Goal: Task Accomplishment & Management: Manage account settings

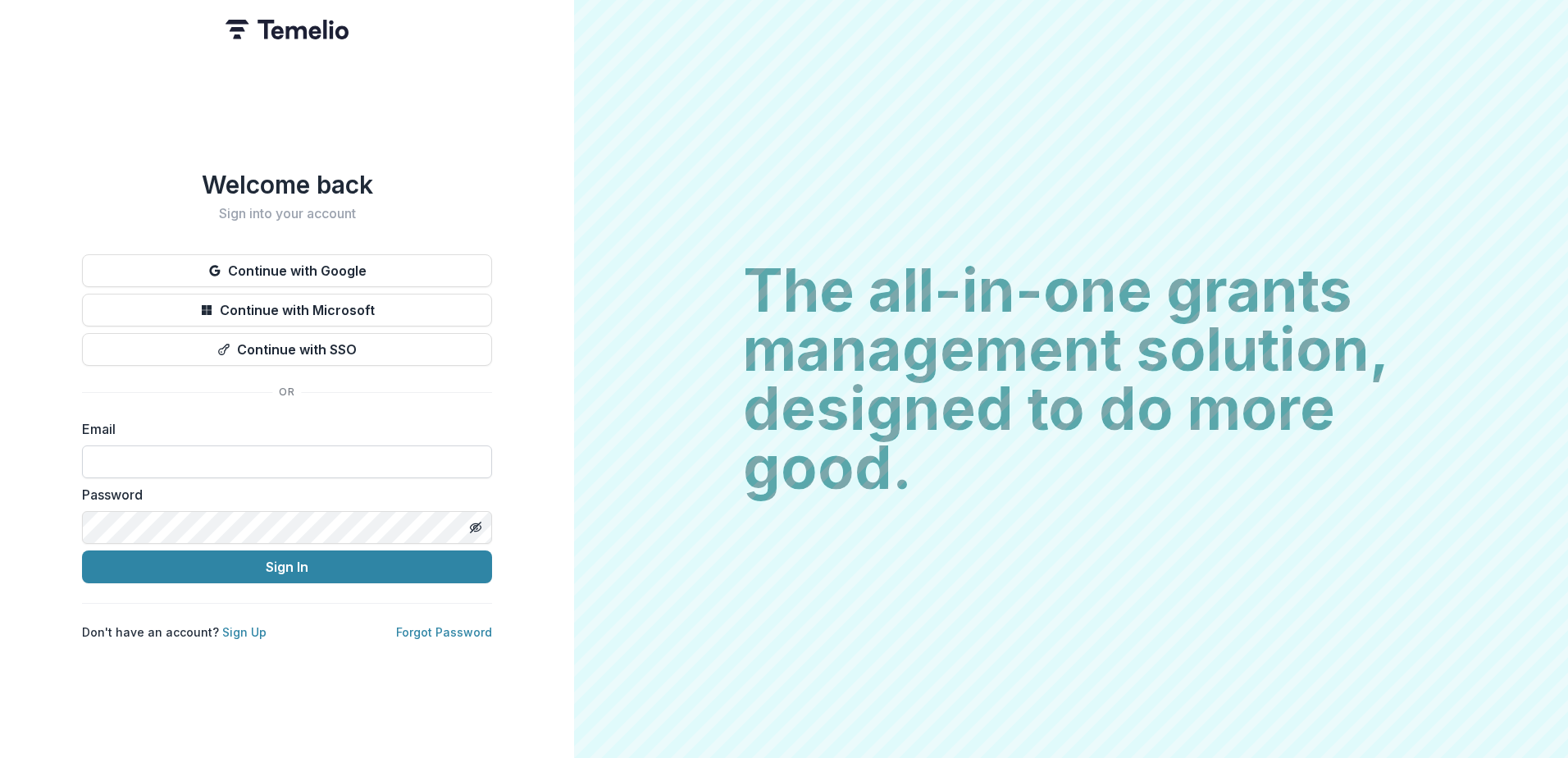
click at [103, 454] on input at bounding box center [286, 462] width 410 height 33
type input "**********"
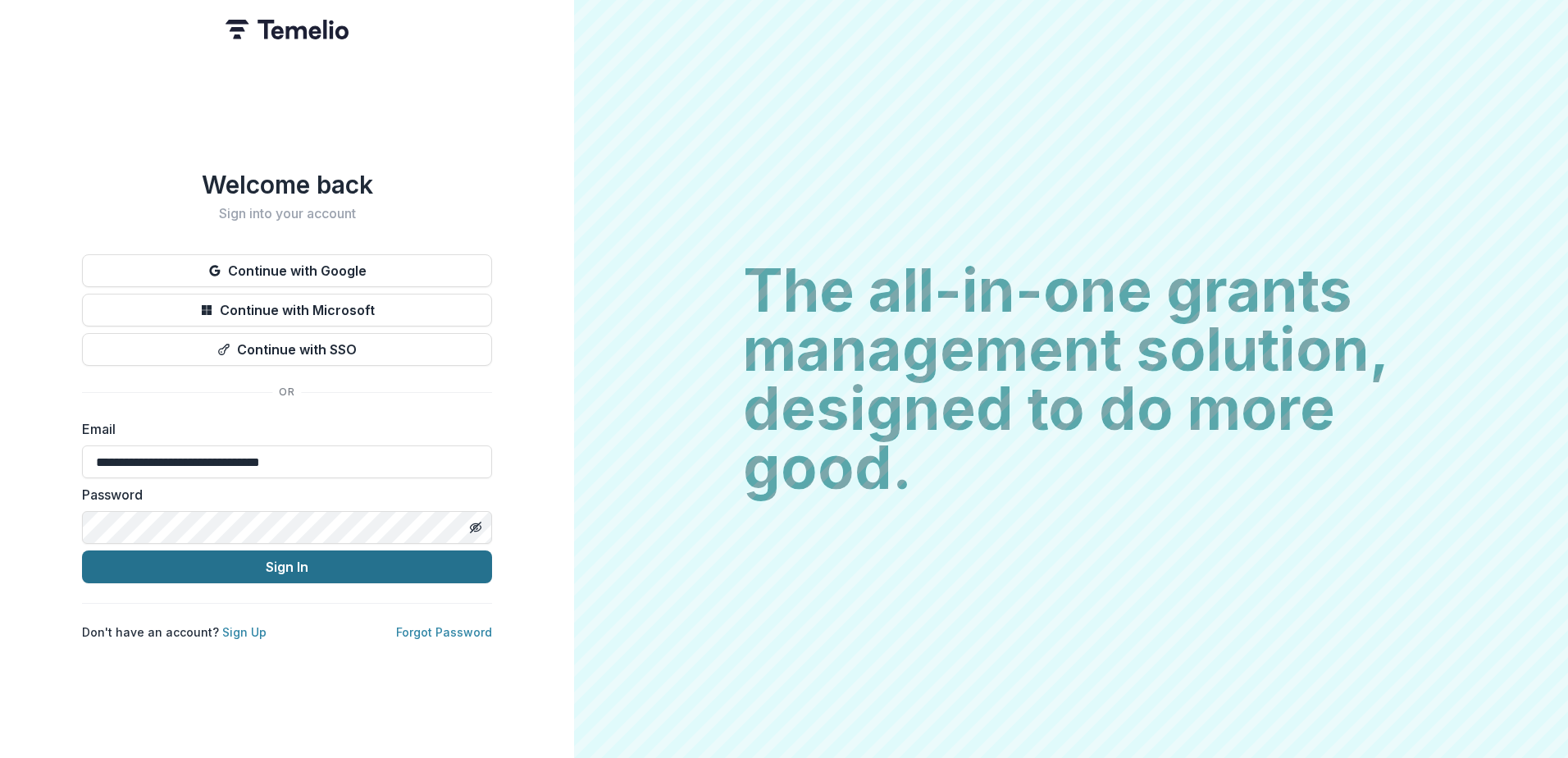
click at [191, 561] on button "Sign In" at bounding box center [286, 567] width 410 height 33
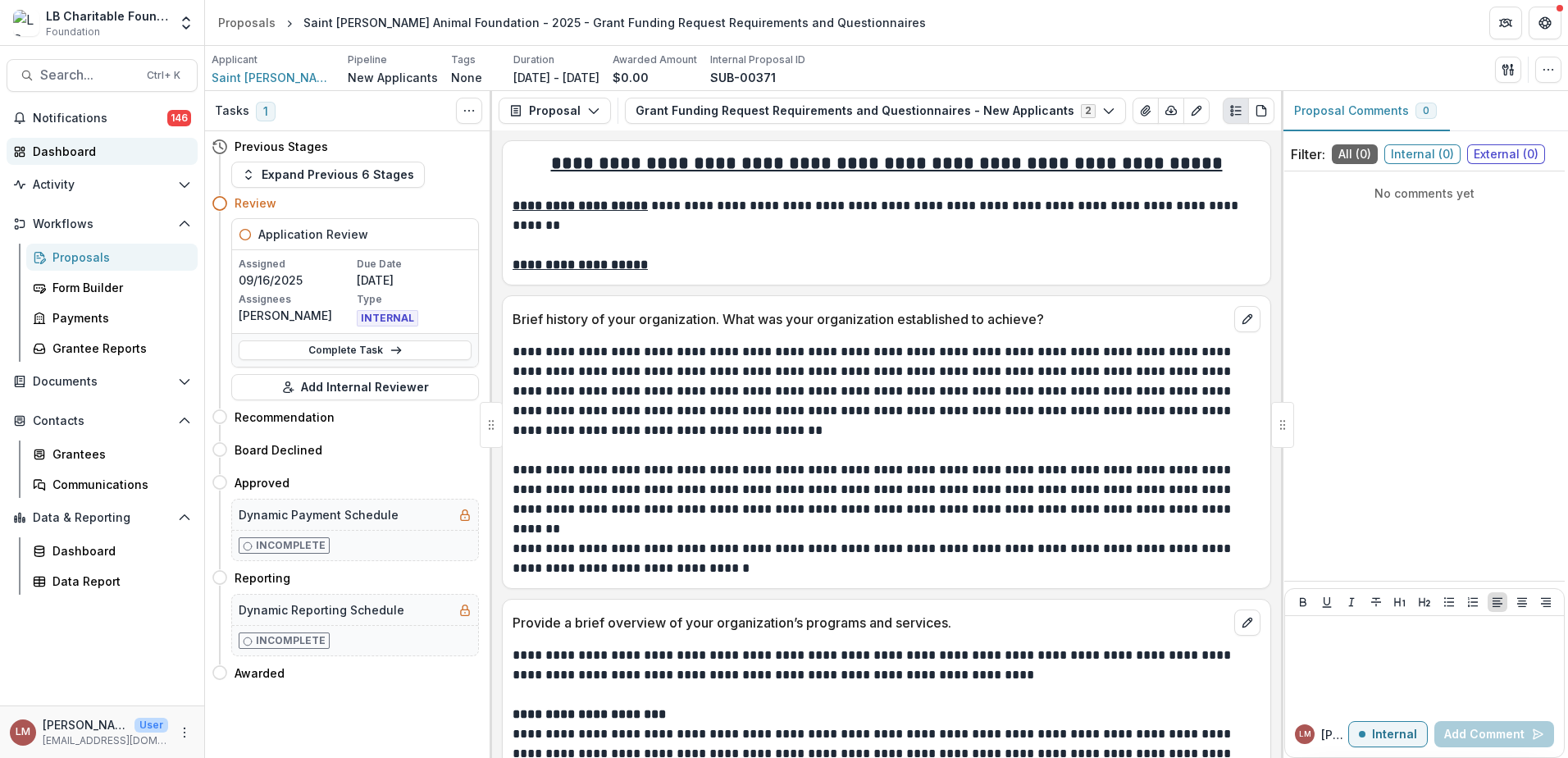
click at [73, 155] on div "Dashboard" at bounding box center [108, 151] width 152 height 17
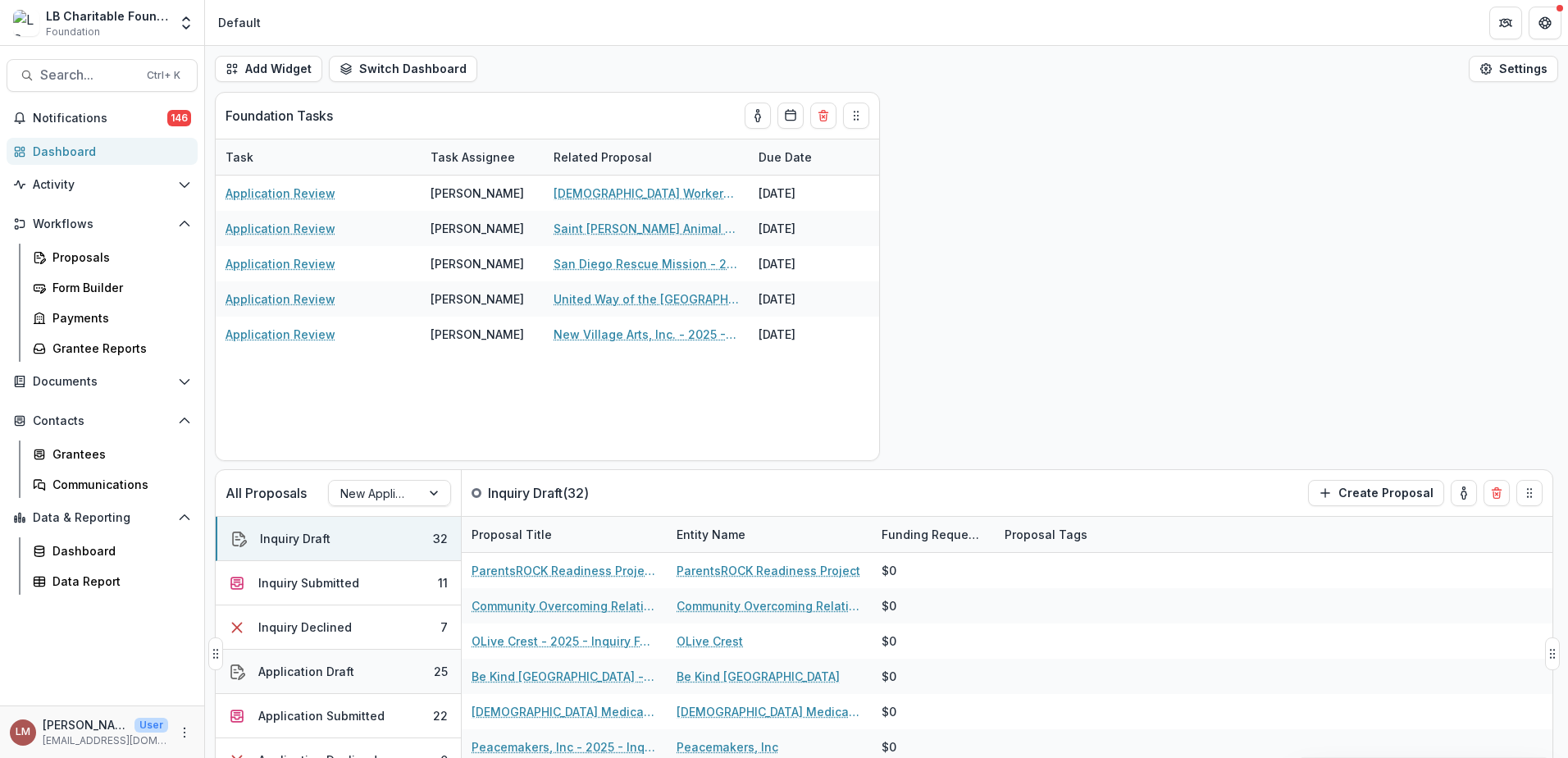
click at [326, 671] on div "Application Draft" at bounding box center [306, 671] width 96 height 17
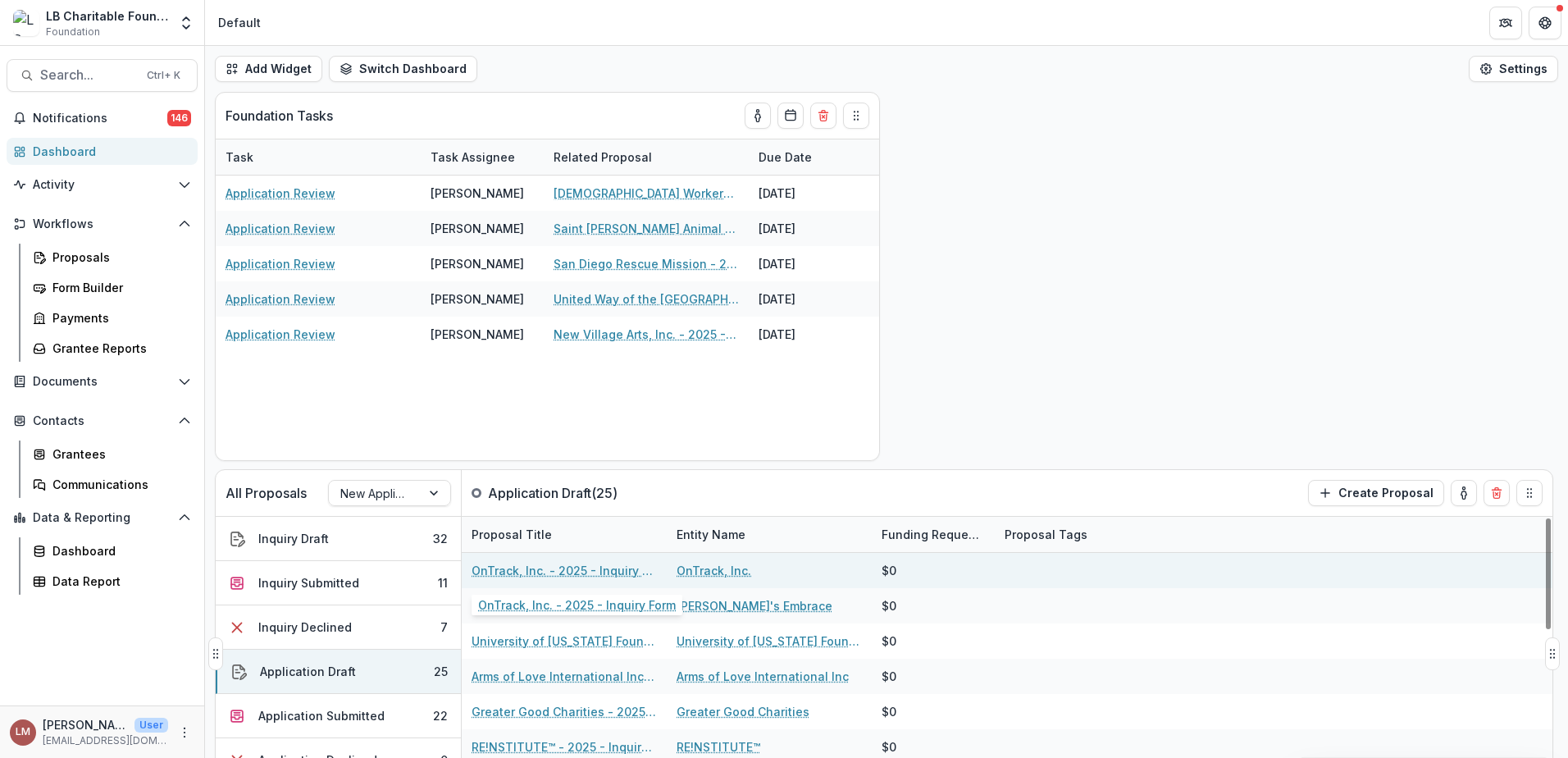
click at [501, 570] on link "OnTrack, Inc. - 2025 - Inquiry Form" at bounding box center [564, 570] width 185 height 17
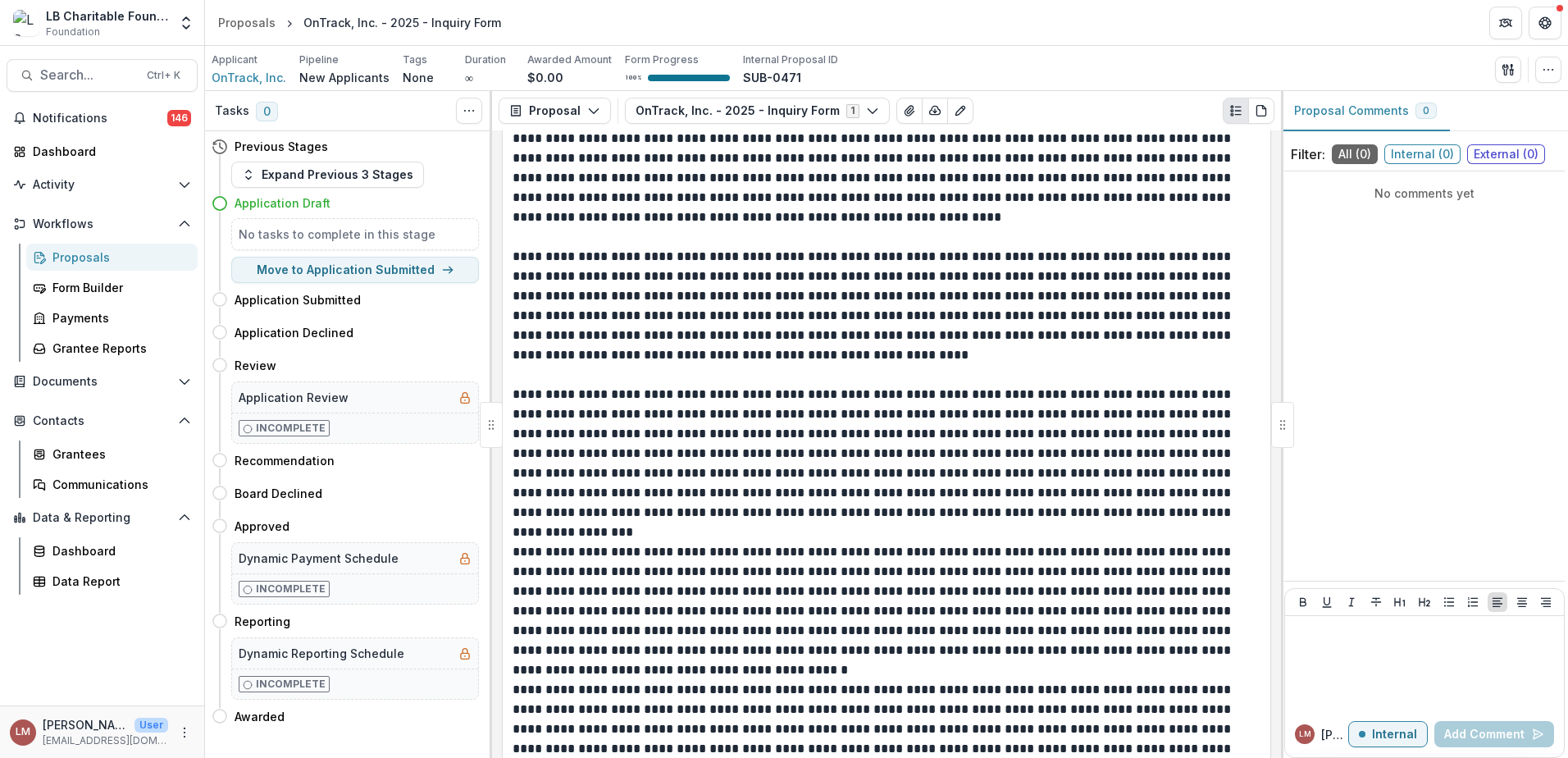
scroll to position [1198, 0]
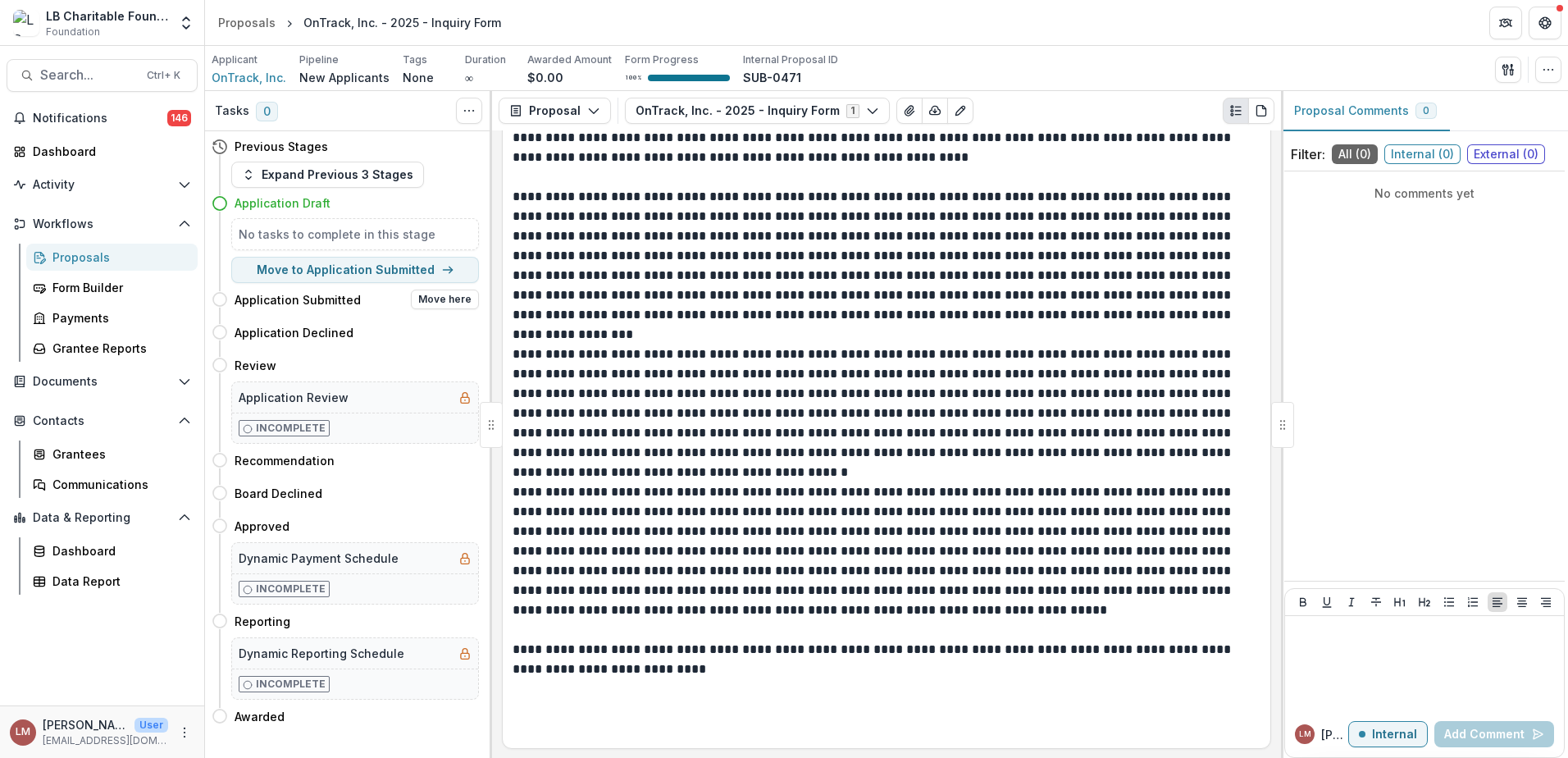
click at [294, 304] on h4 "Application Submitted" at bounding box center [297, 299] width 126 height 17
click at [55, 151] on div "Dashboard" at bounding box center [108, 151] width 152 height 17
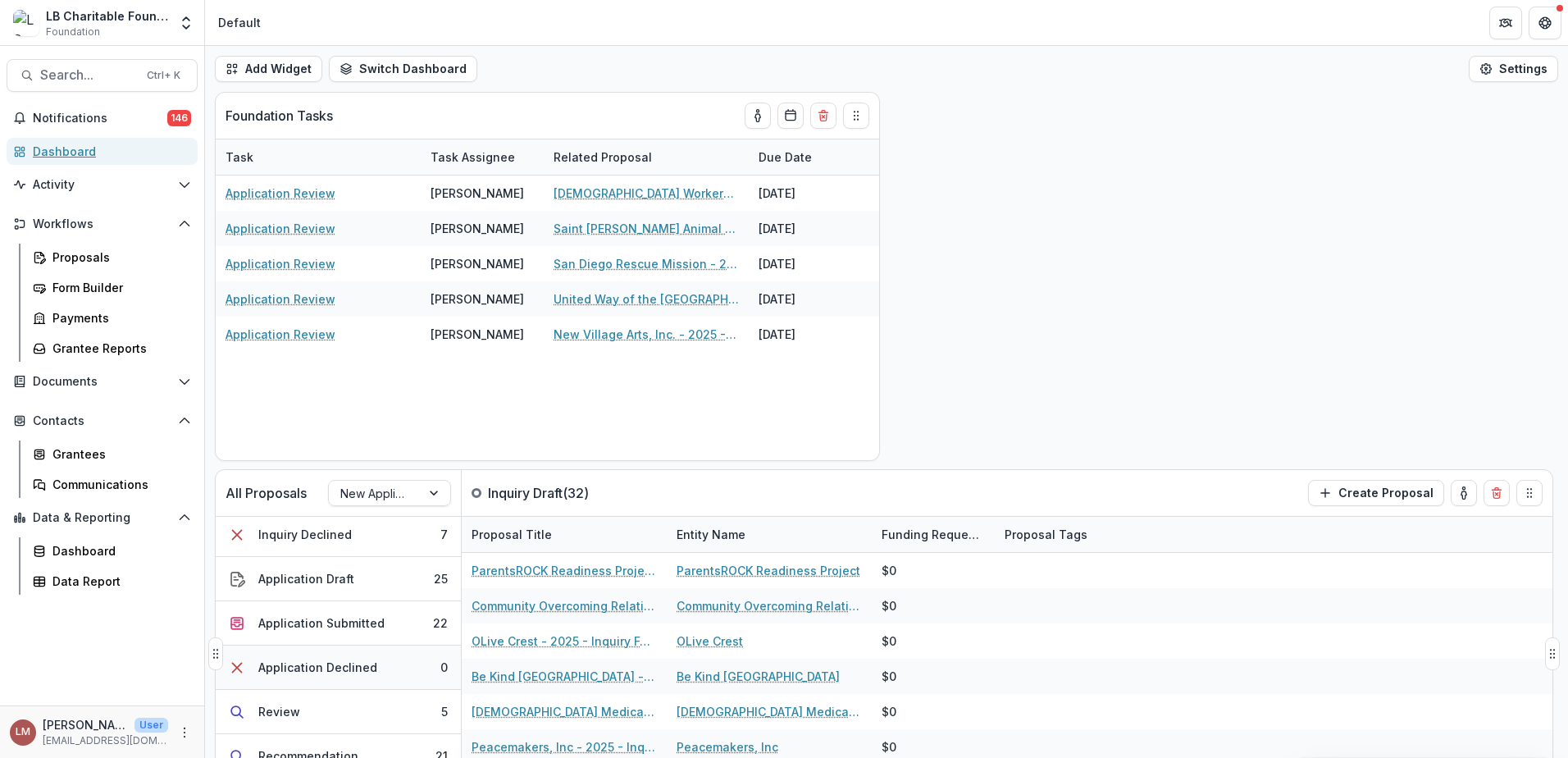
scroll to position [92, 0]
click at [291, 581] on div "Application Draft" at bounding box center [306, 579] width 96 height 17
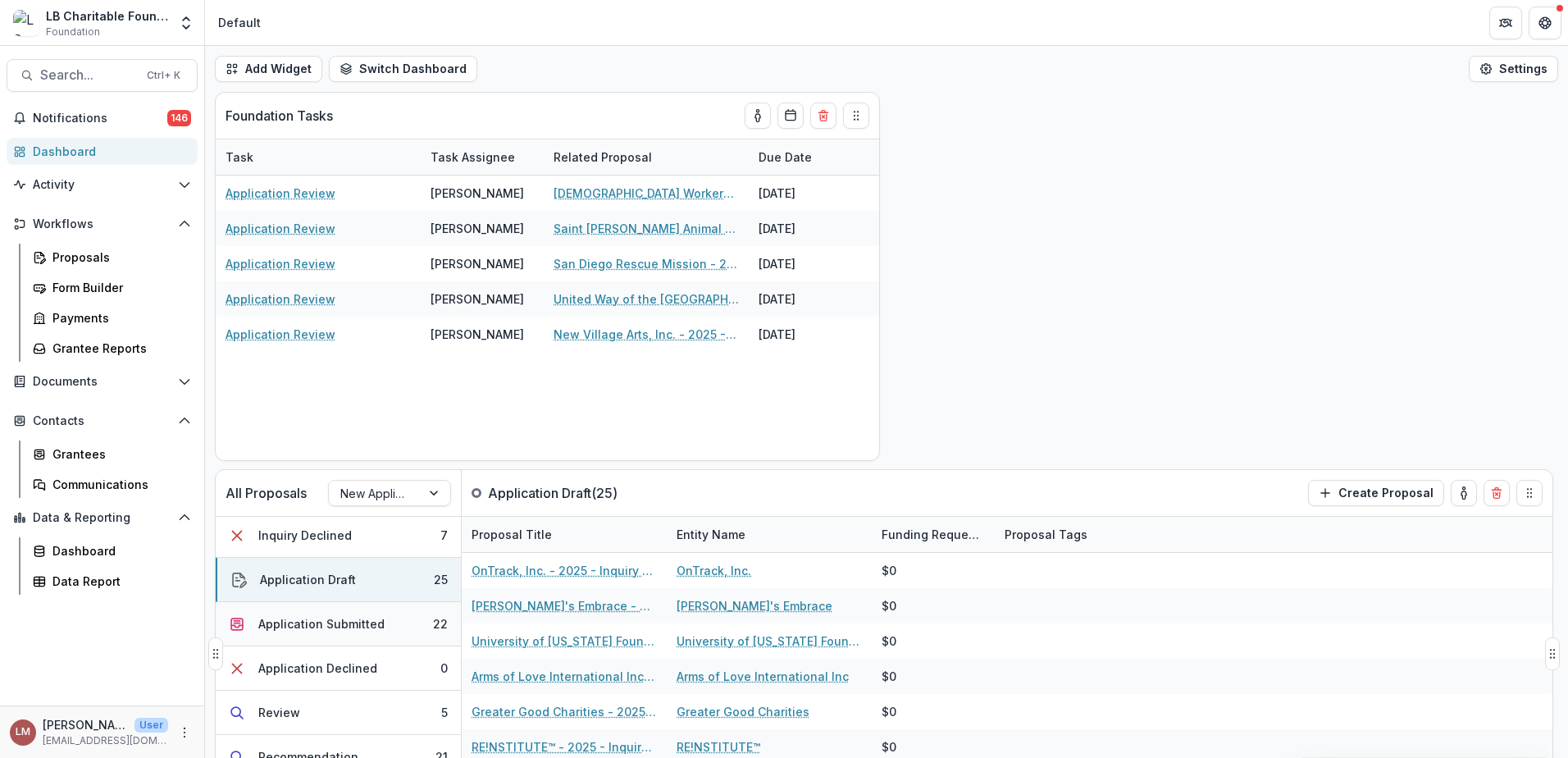
click at [350, 625] on div "Application Submitted" at bounding box center [321, 623] width 126 height 17
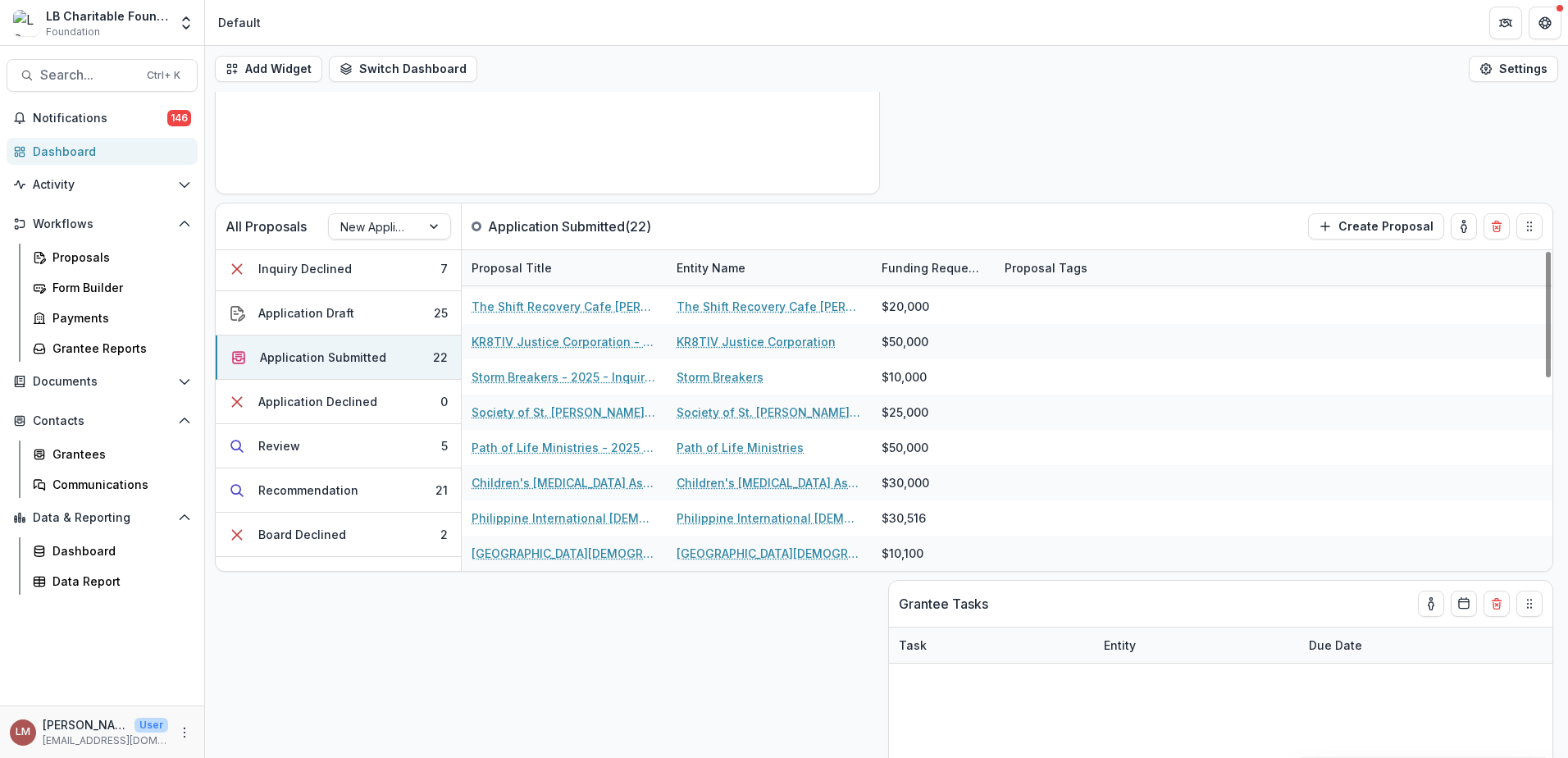
scroll to position [222, 0]
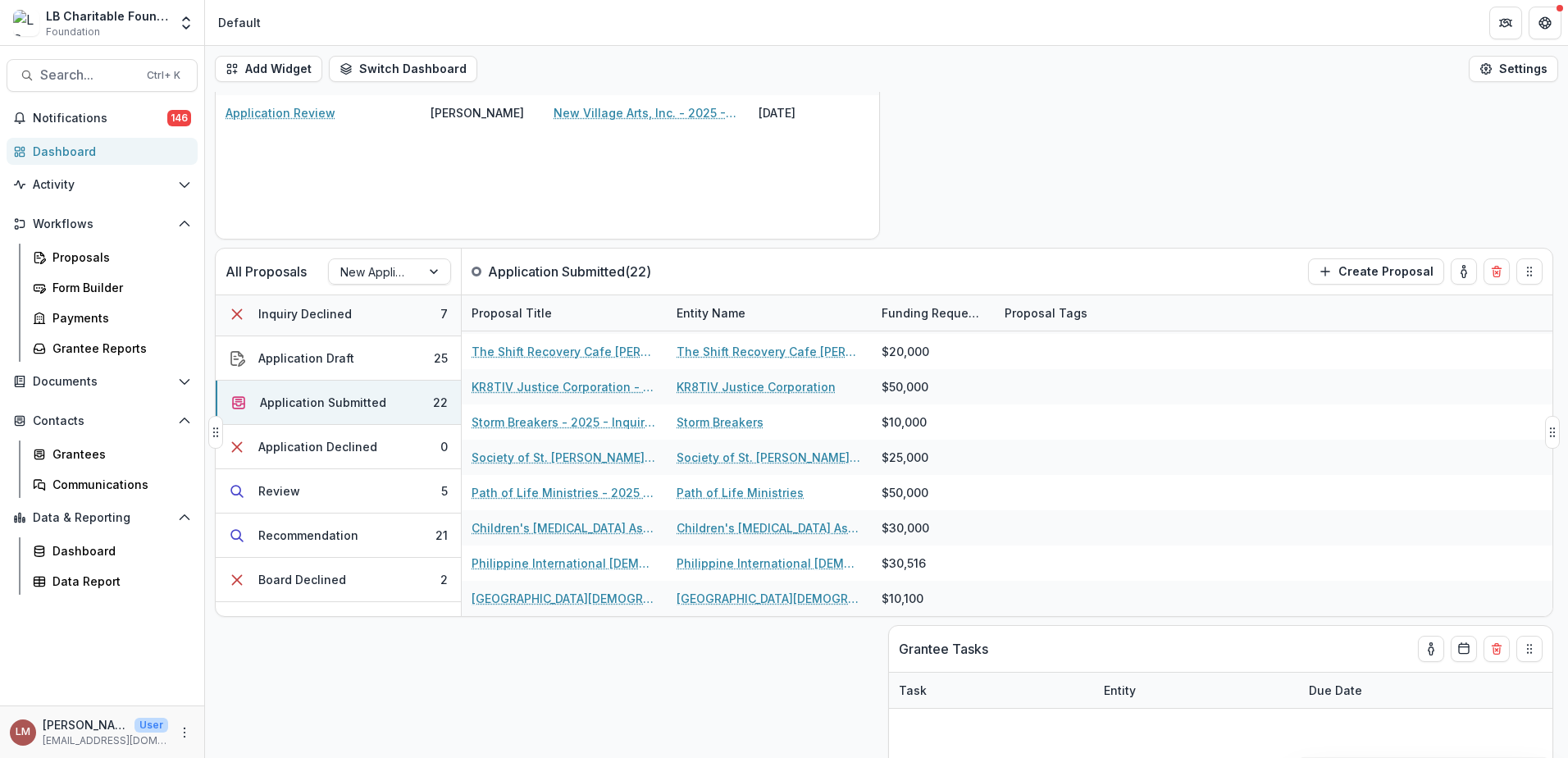
click at [310, 321] on div "Inquiry Declined" at bounding box center [304, 314] width 94 height 17
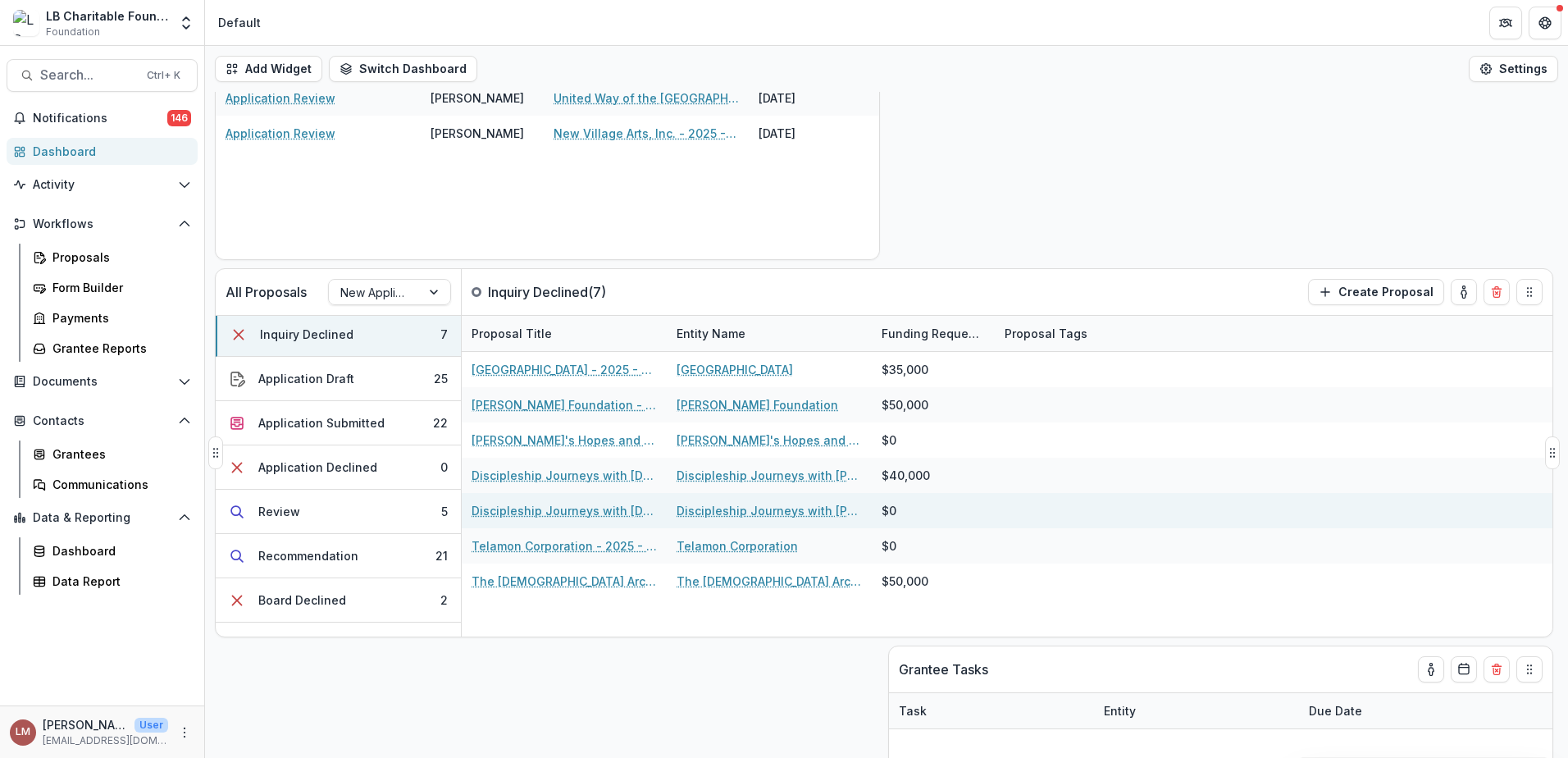
scroll to position [193, 0]
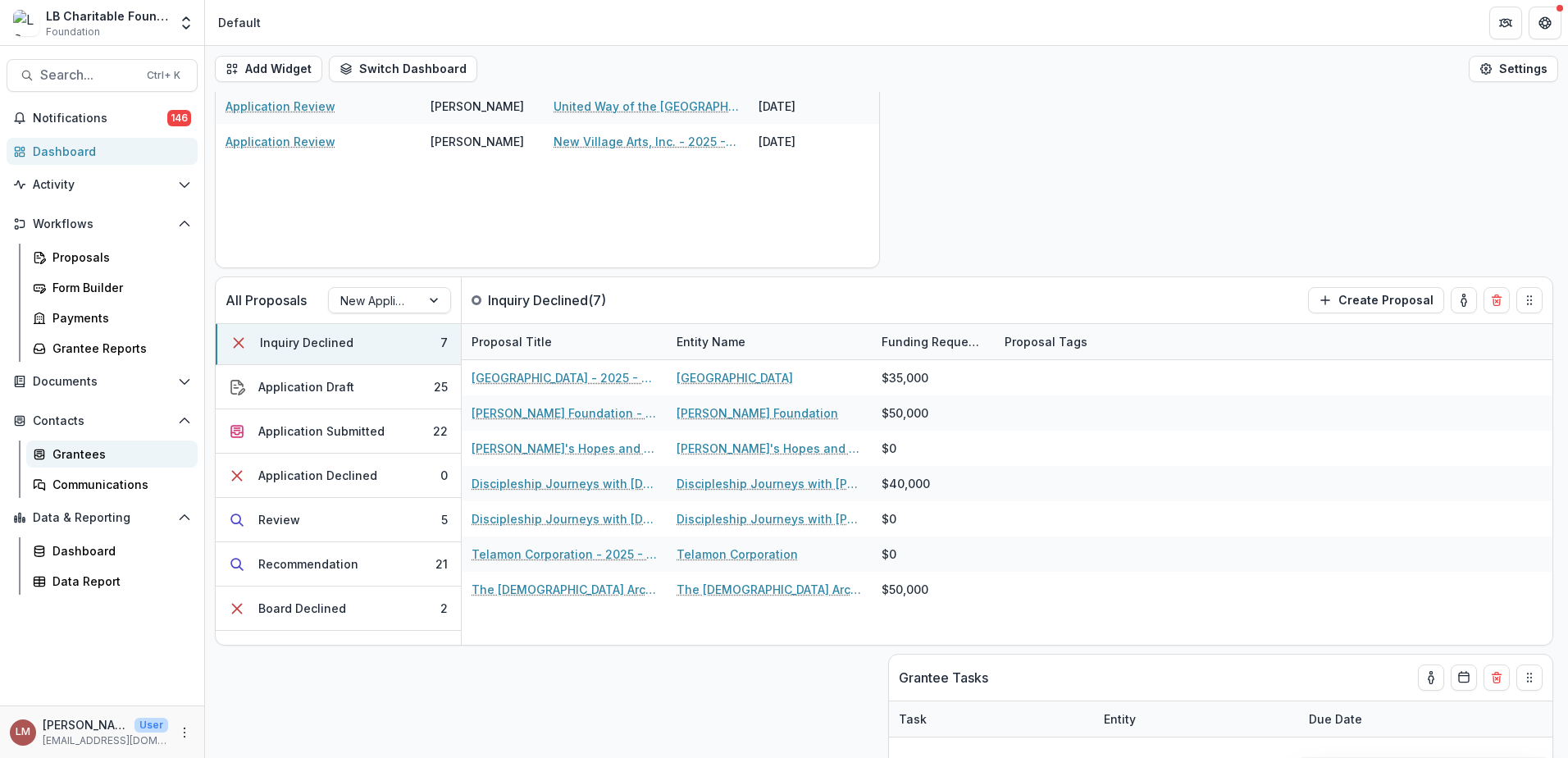
click at [88, 455] on div "Grantees" at bounding box center [118, 454] width 132 height 17
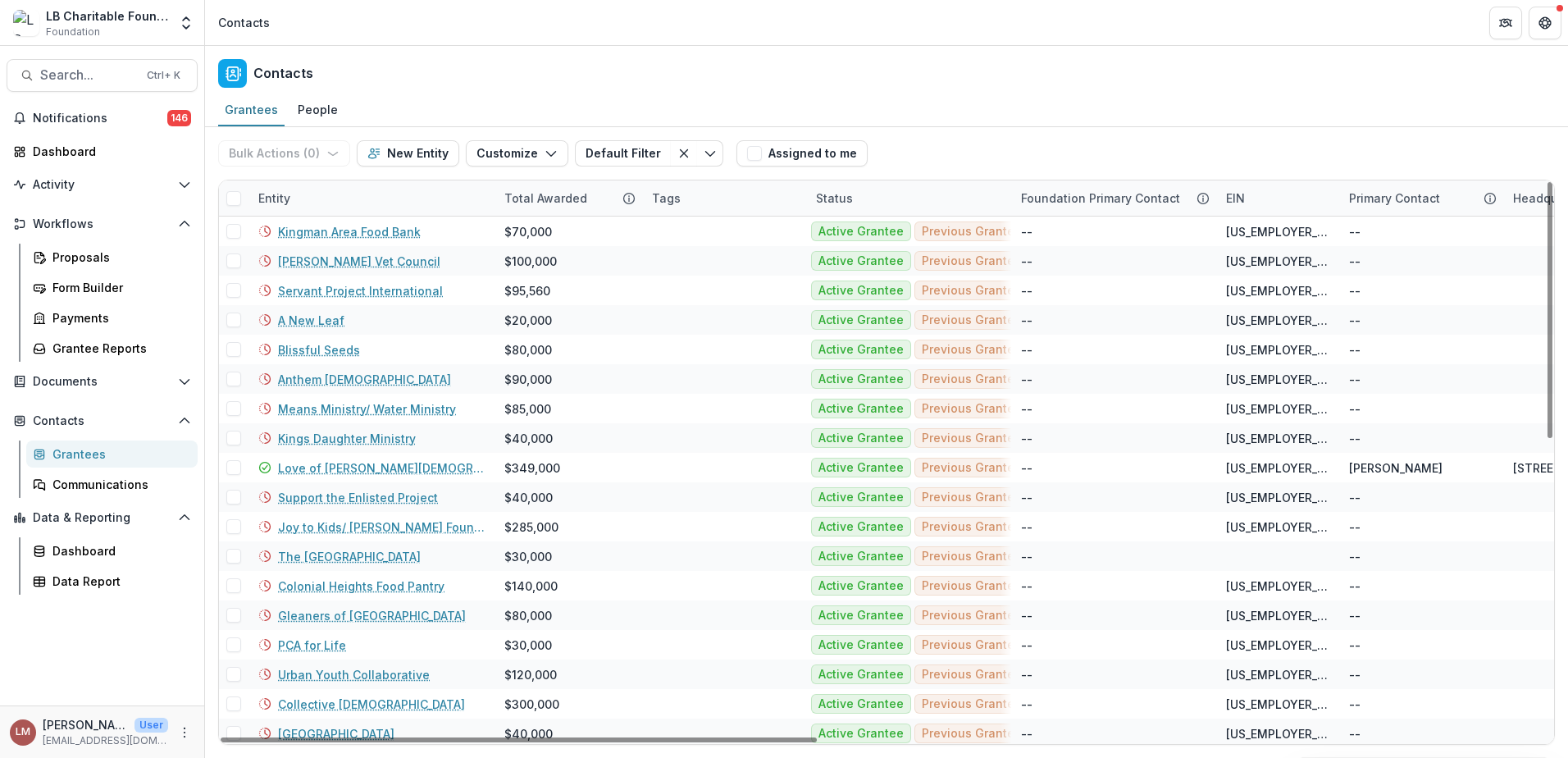
click at [229, 203] on span at bounding box center [233, 198] width 15 height 15
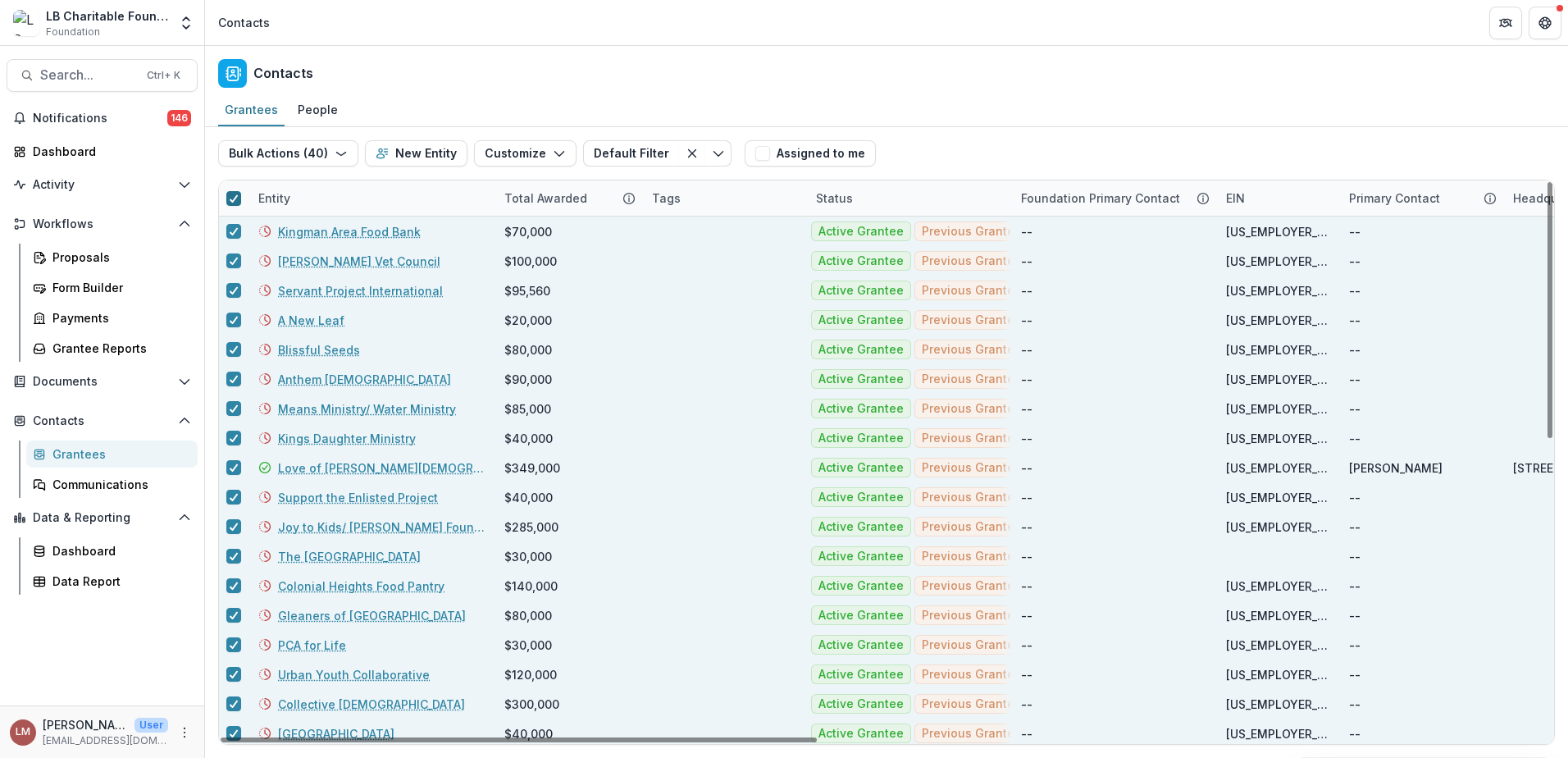
click at [232, 194] on icon at bounding box center [233, 198] width 10 height 8
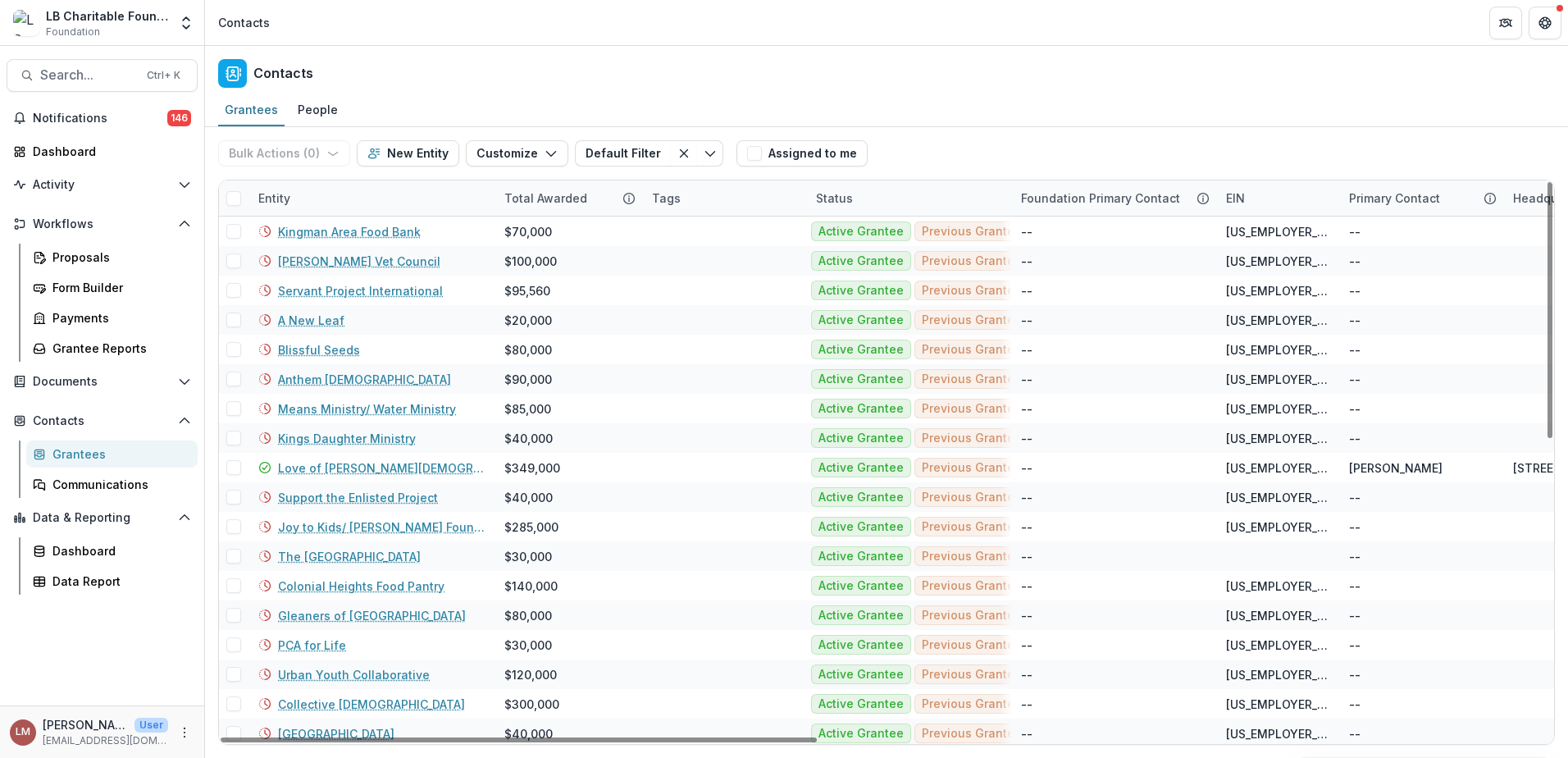
click at [233, 195] on span at bounding box center [233, 198] width 15 height 15
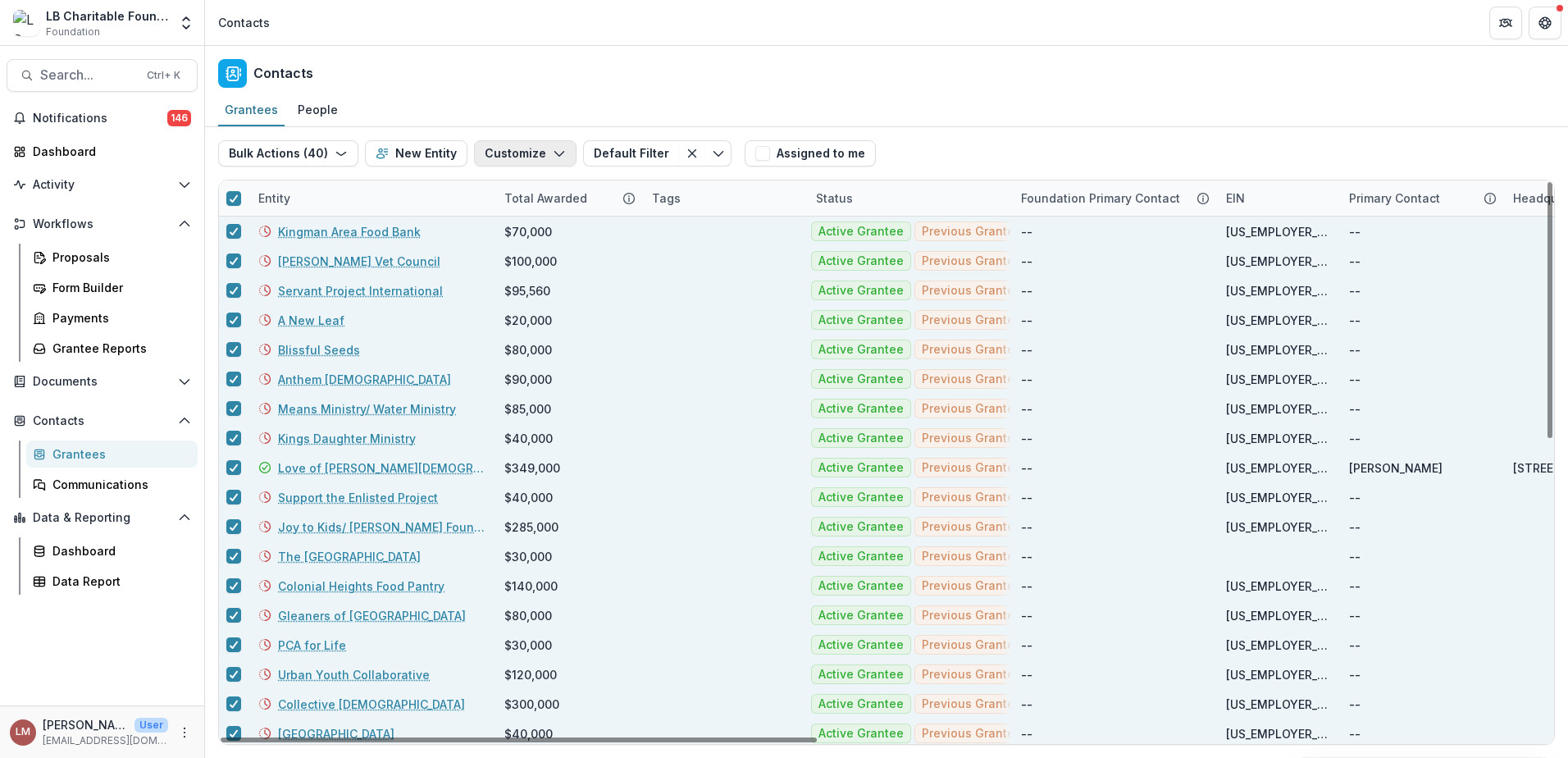
click at [552, 156] on icon "button" at bounding box center [559, 154] width 13 height 13
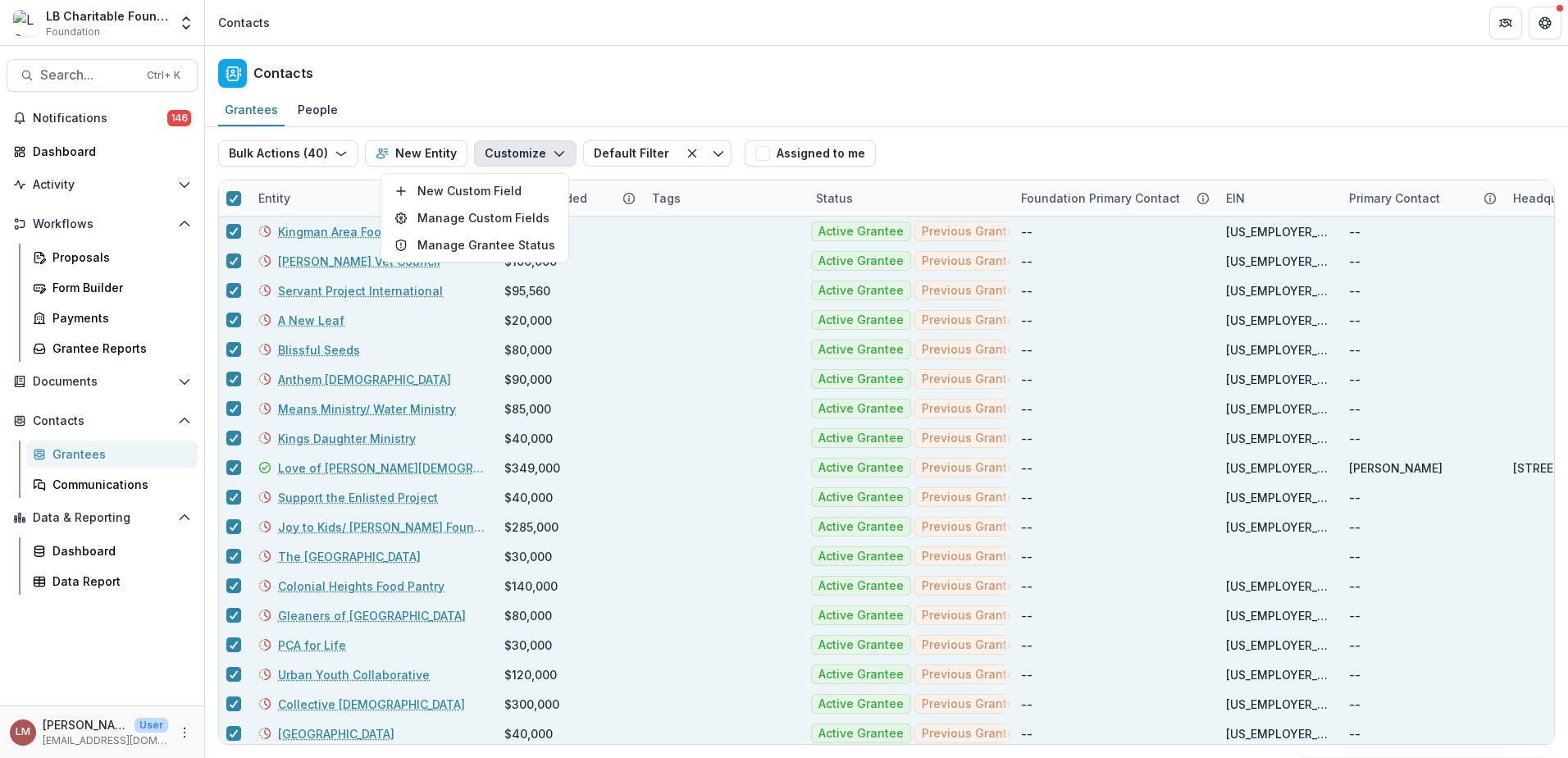
click at [552, 156] on icon "button" at bounding box center [559, 154] width 13 height 13
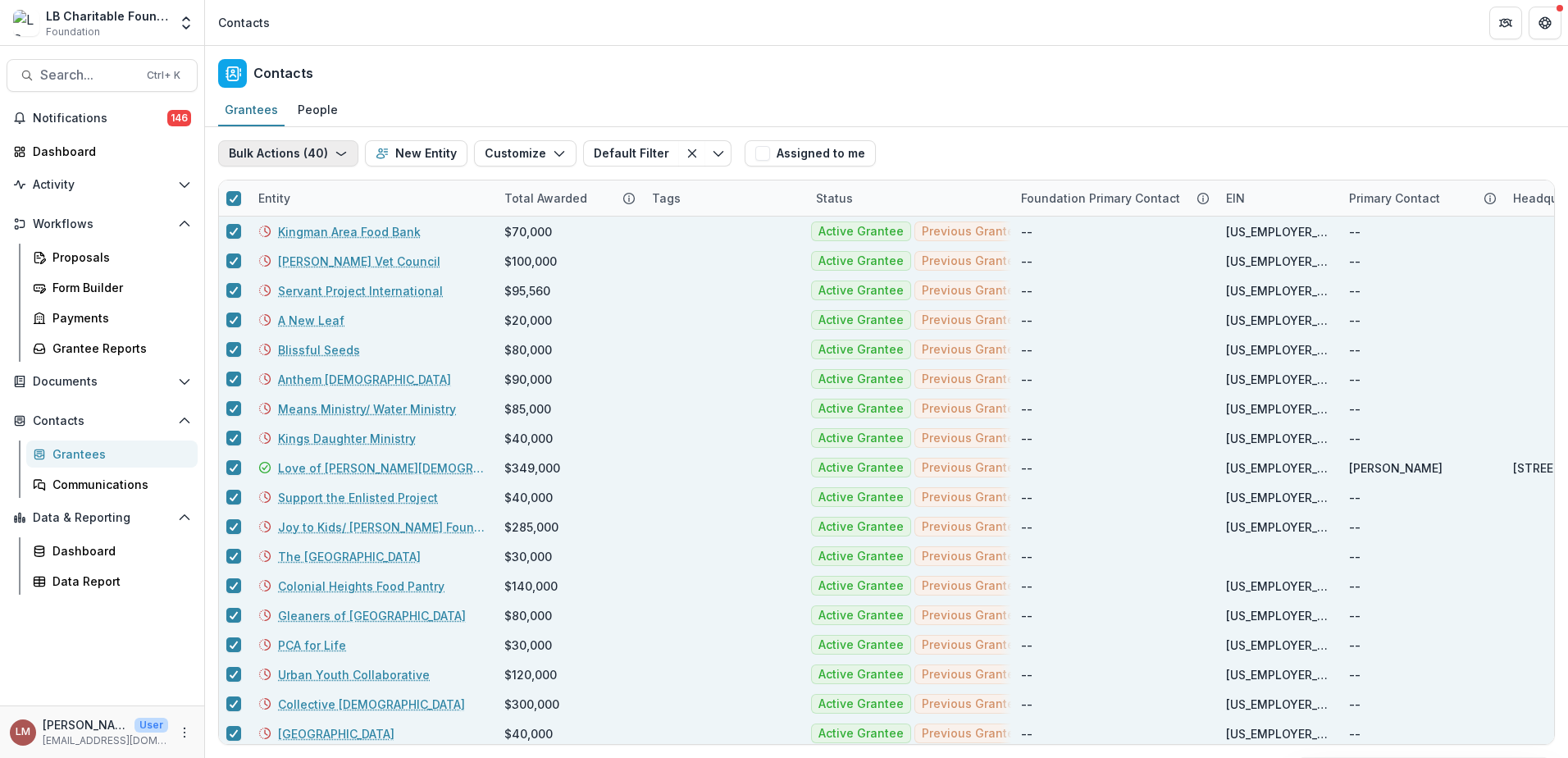
click at [337, 156] on icon "button" at bounding box center [341, 154] width 13 height 13
click at [336, 154] on polyline "button" at bounding box center [341, 155] width 9 height 4
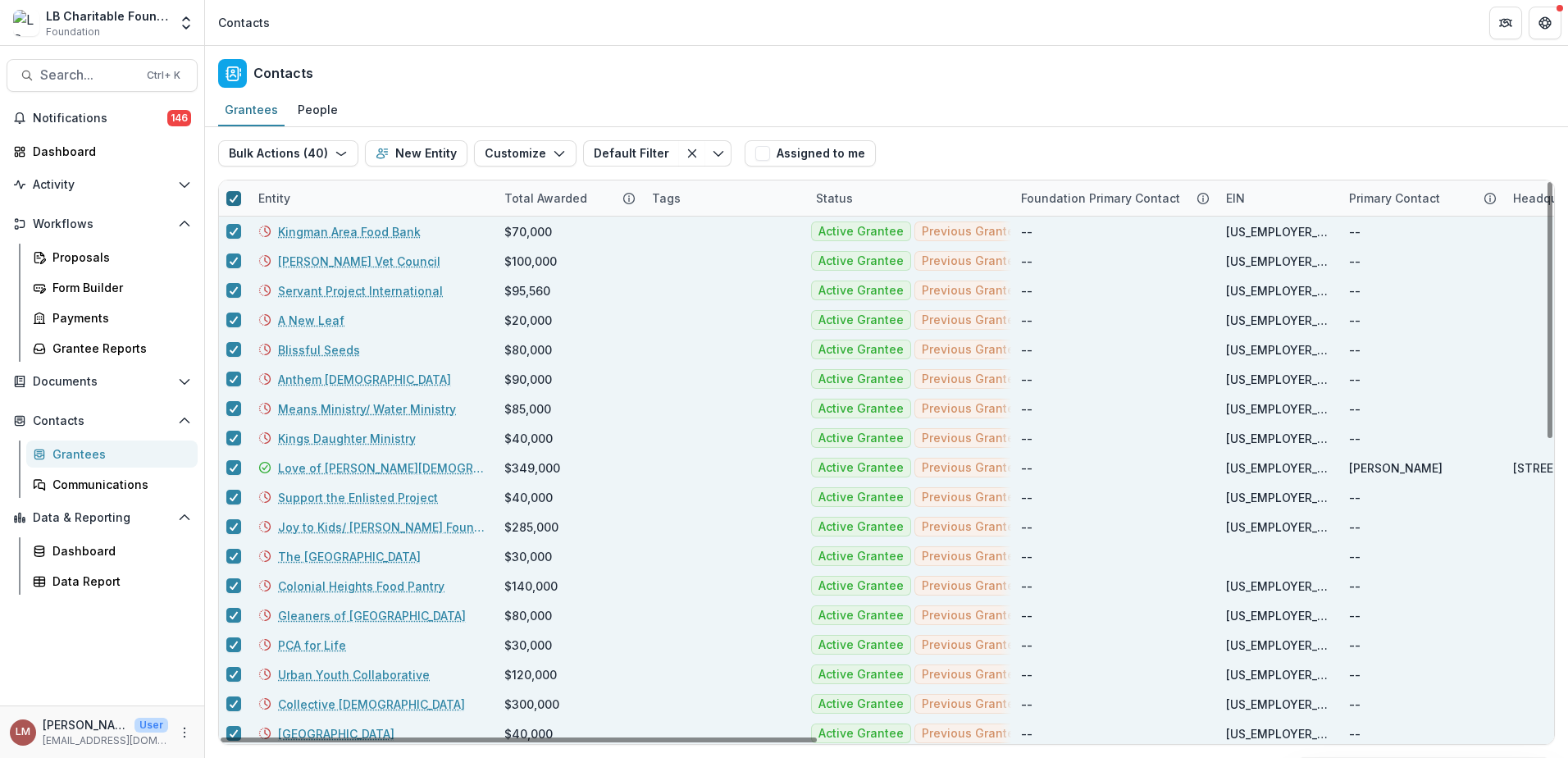
click at [235, 194] on icon at bounding box center [233, 198] width 10 height 8
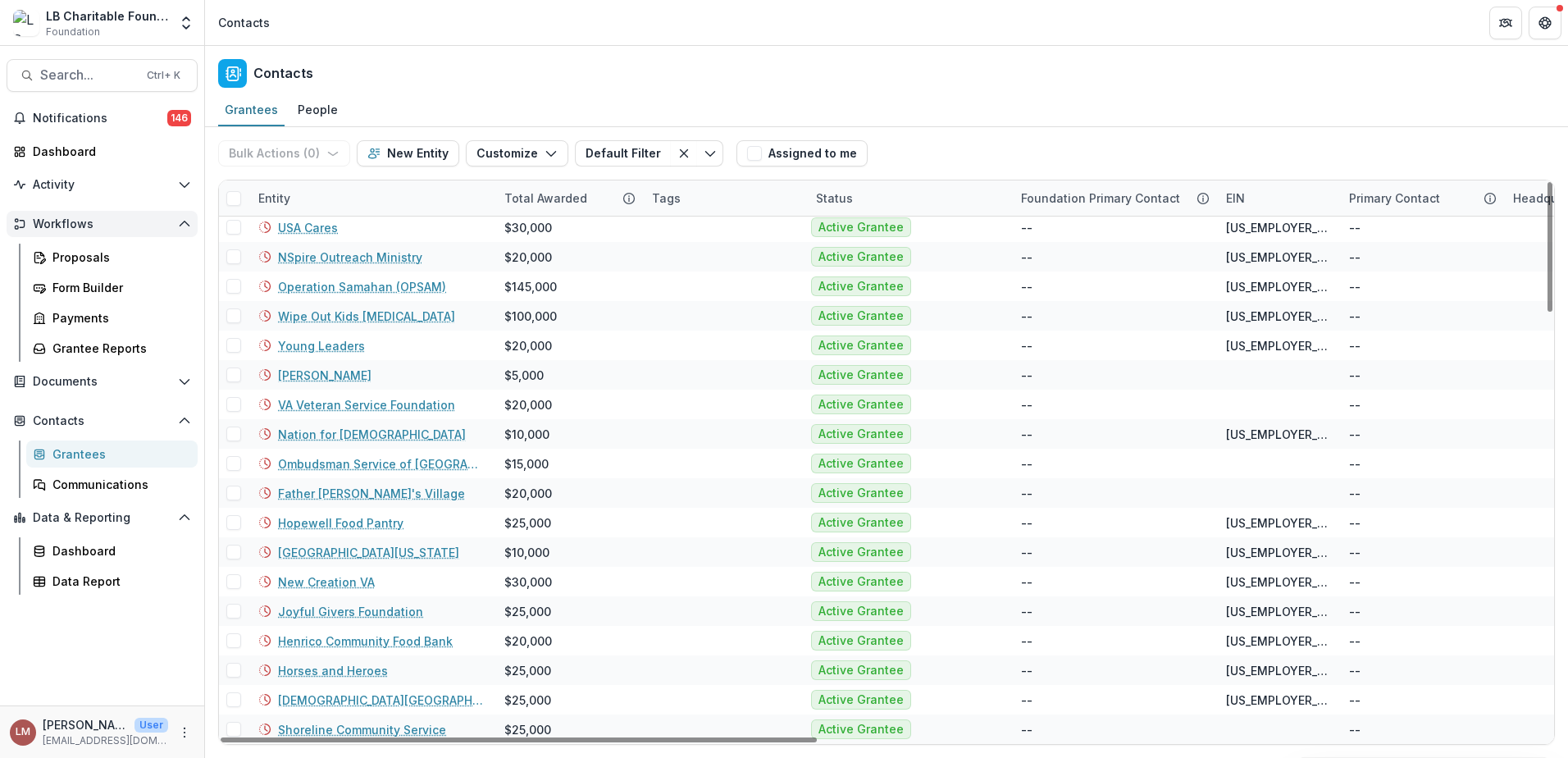
scroll to position [1382, 0]
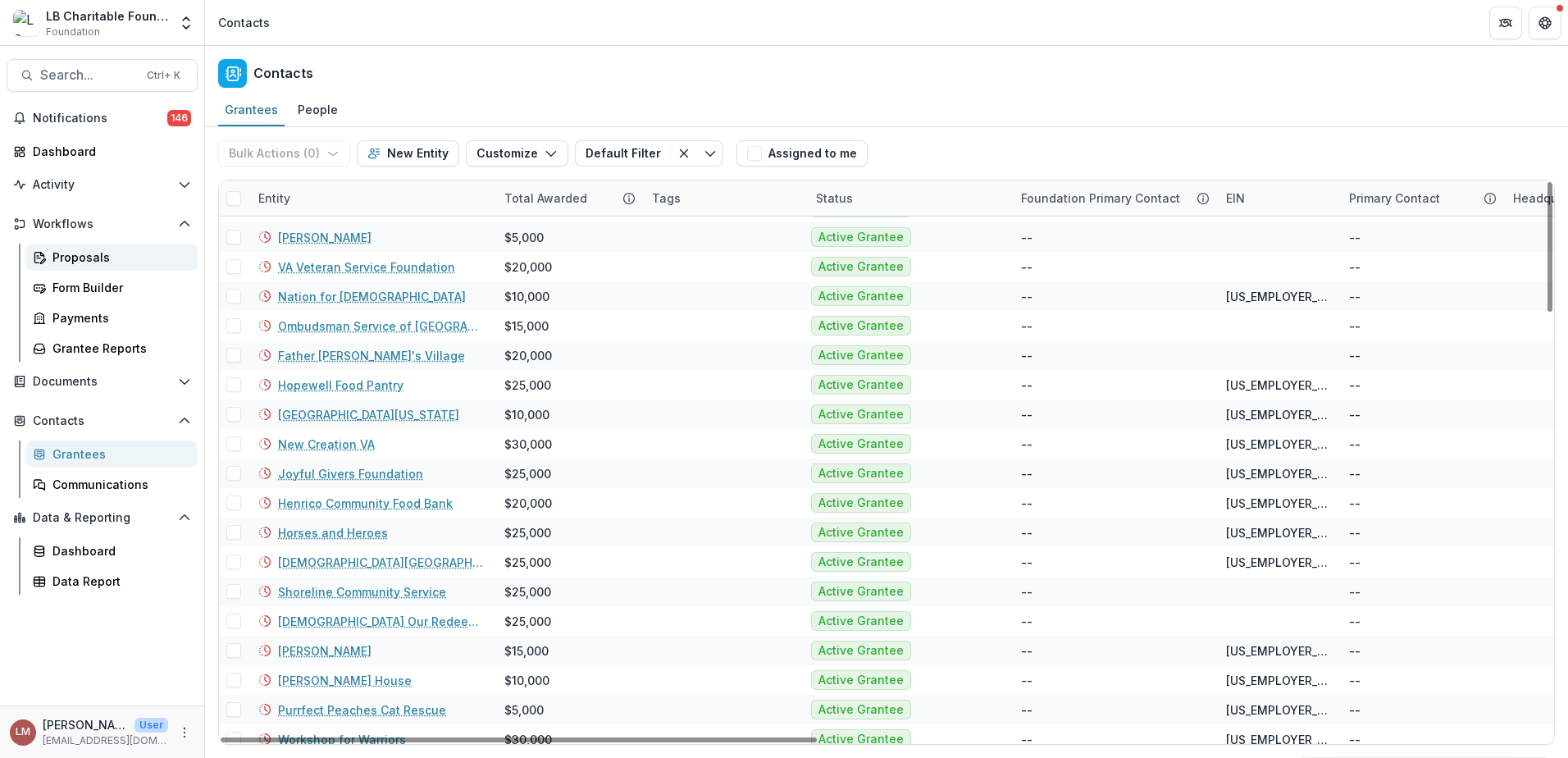
click at [66, 256] on div "Proposals" at bounding box center [118, 257] width 132 height 17
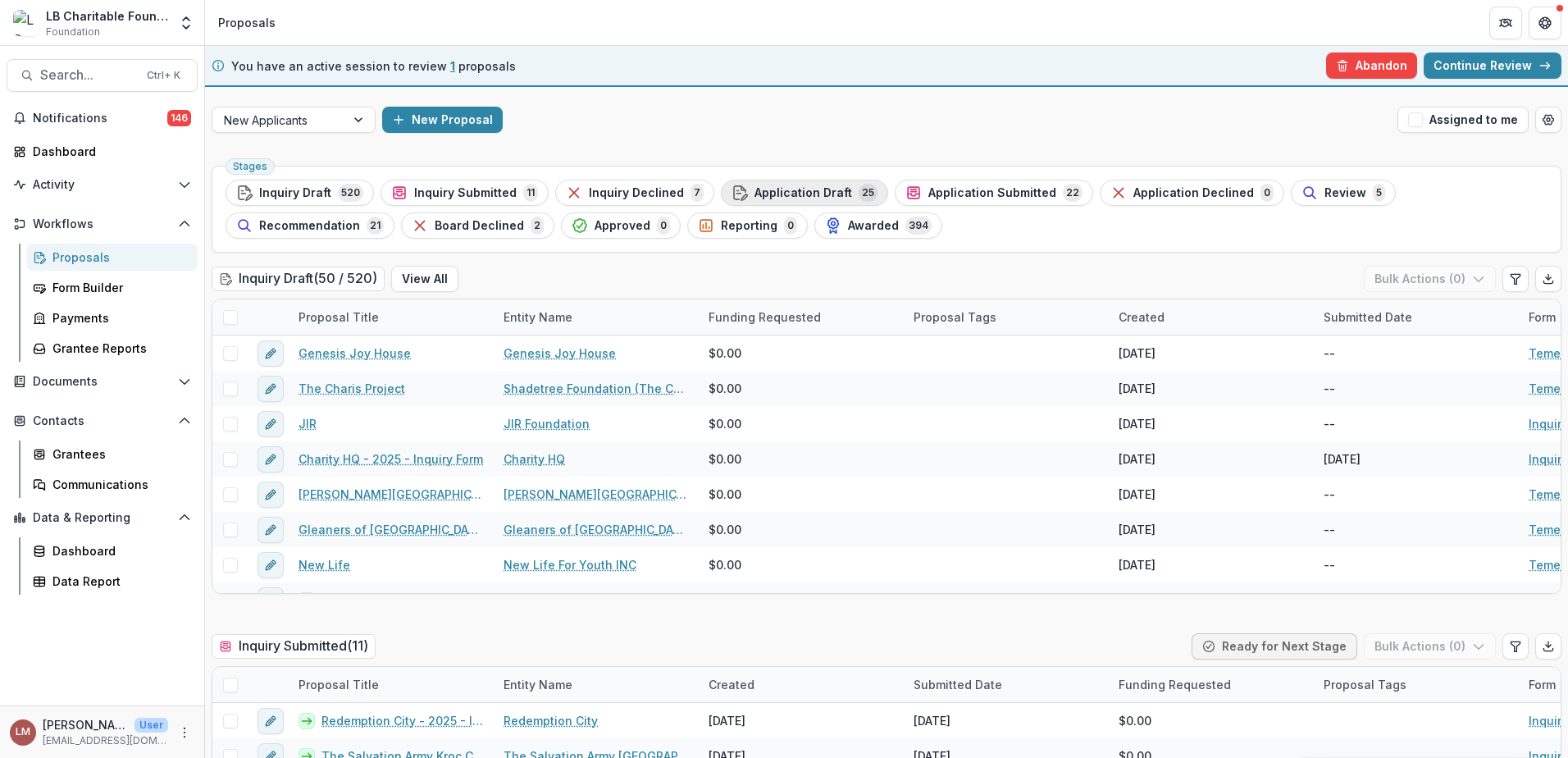
click at [788, 196] on span "Application Draft" at bounding box center [803, 193] width 97 height 14
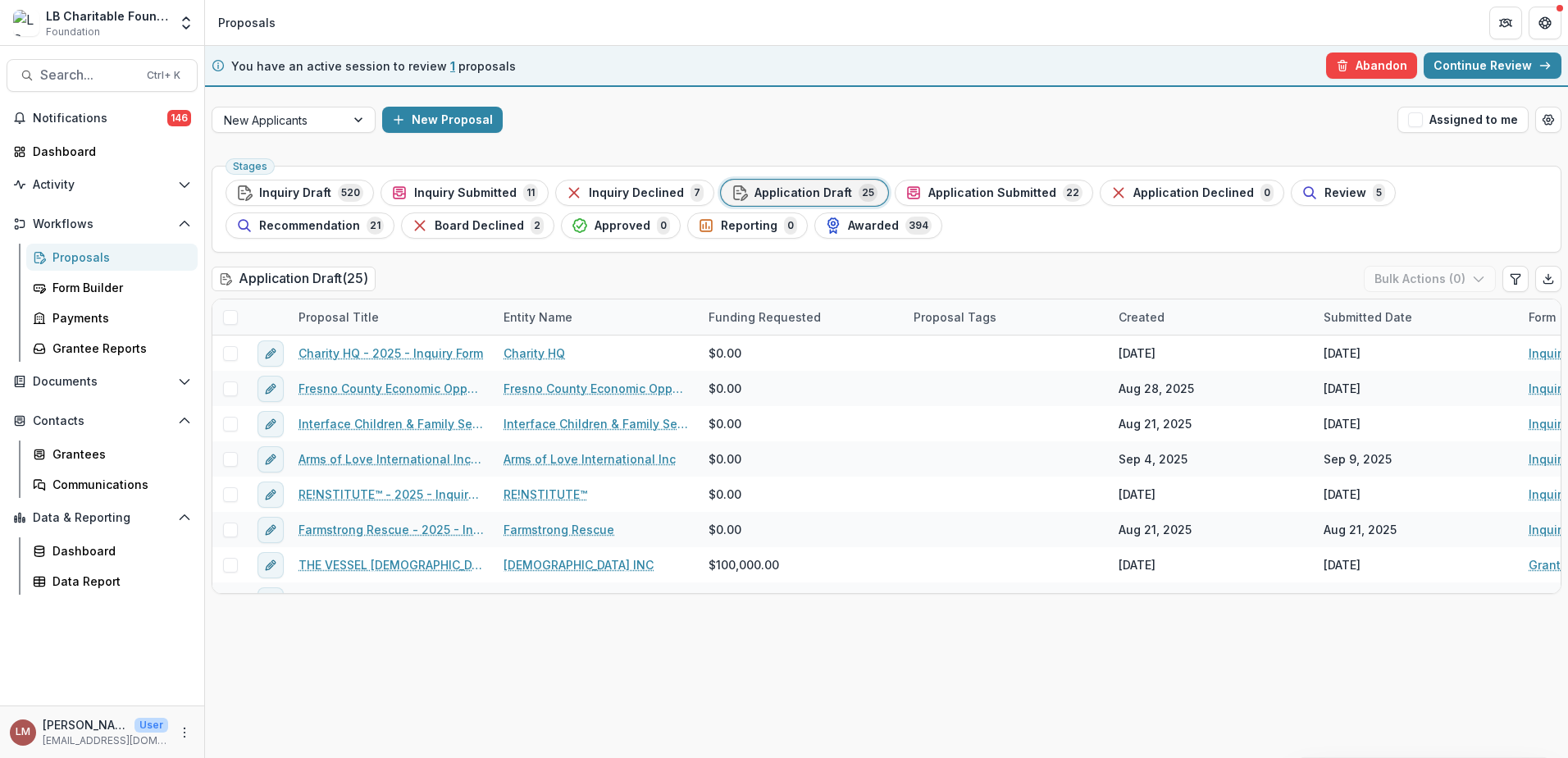
click at [802, 194] on span "Application Draft" at bounding box center [803, 193] width 97 height 14
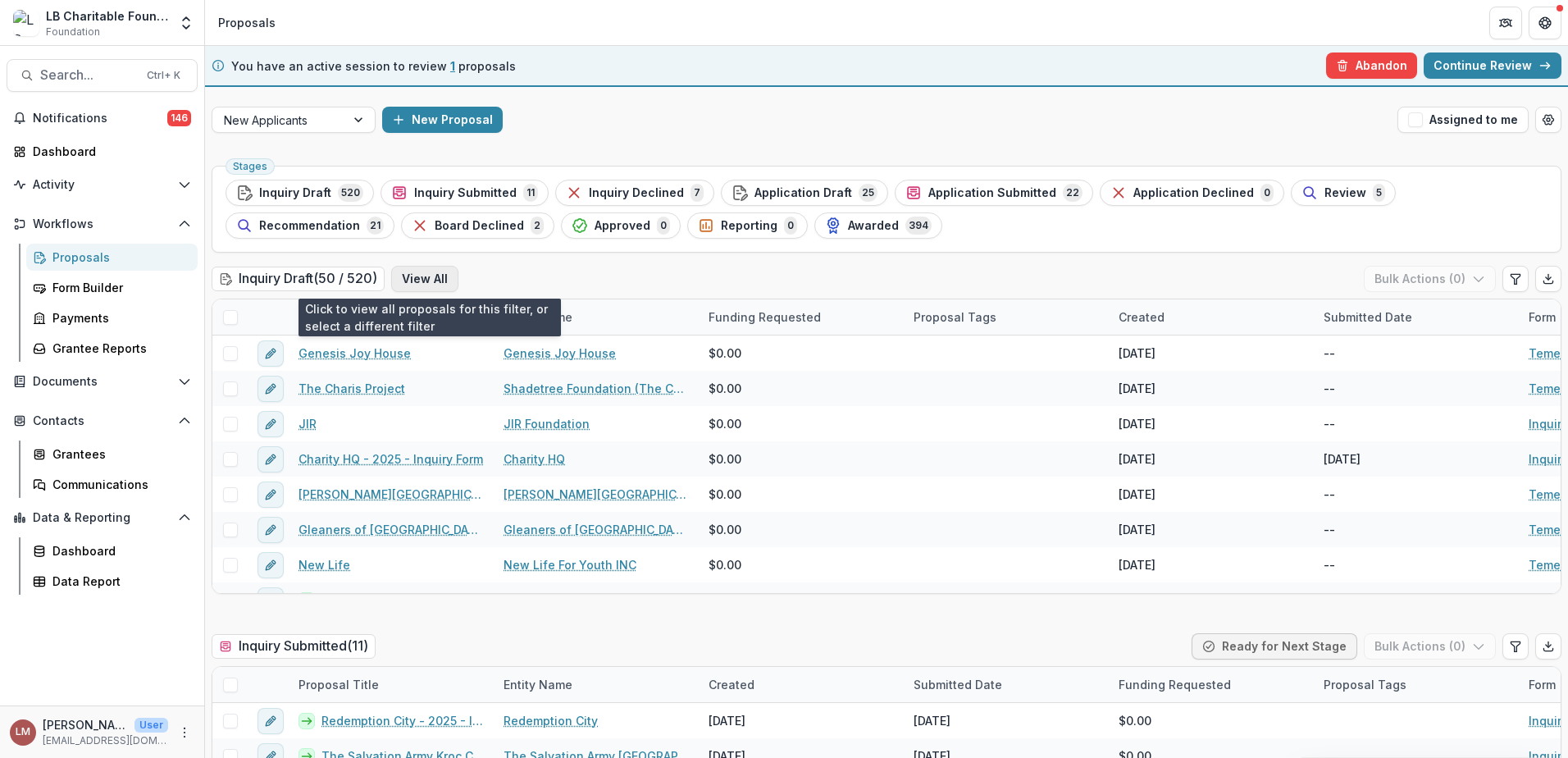
click at [425, 281] on button "View All" at bounding box center [425, 278] width 67 height 26
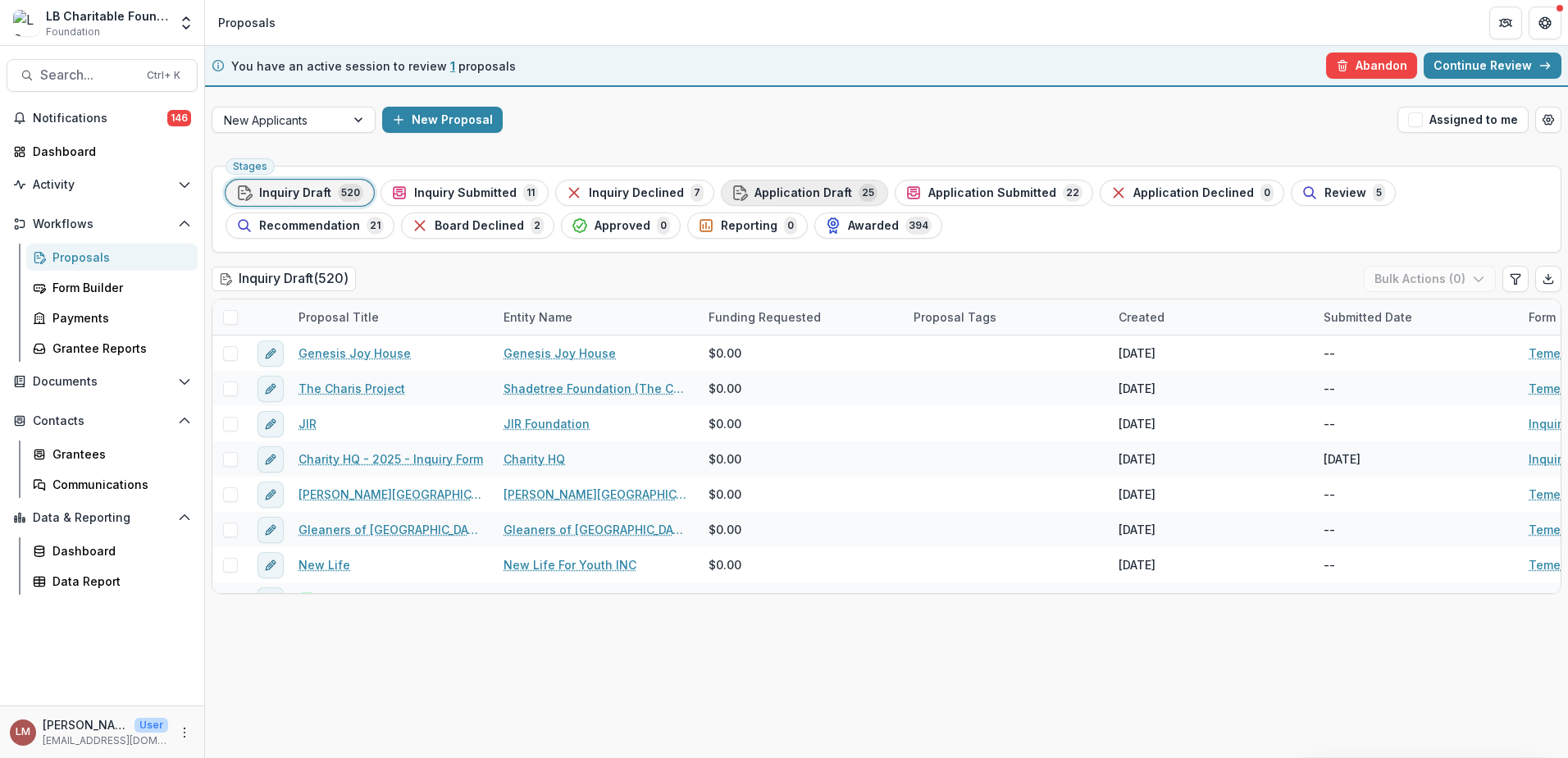
click at [799, 198] on span "Application Draft" at bounding box center [803, 193] width 97 height 14
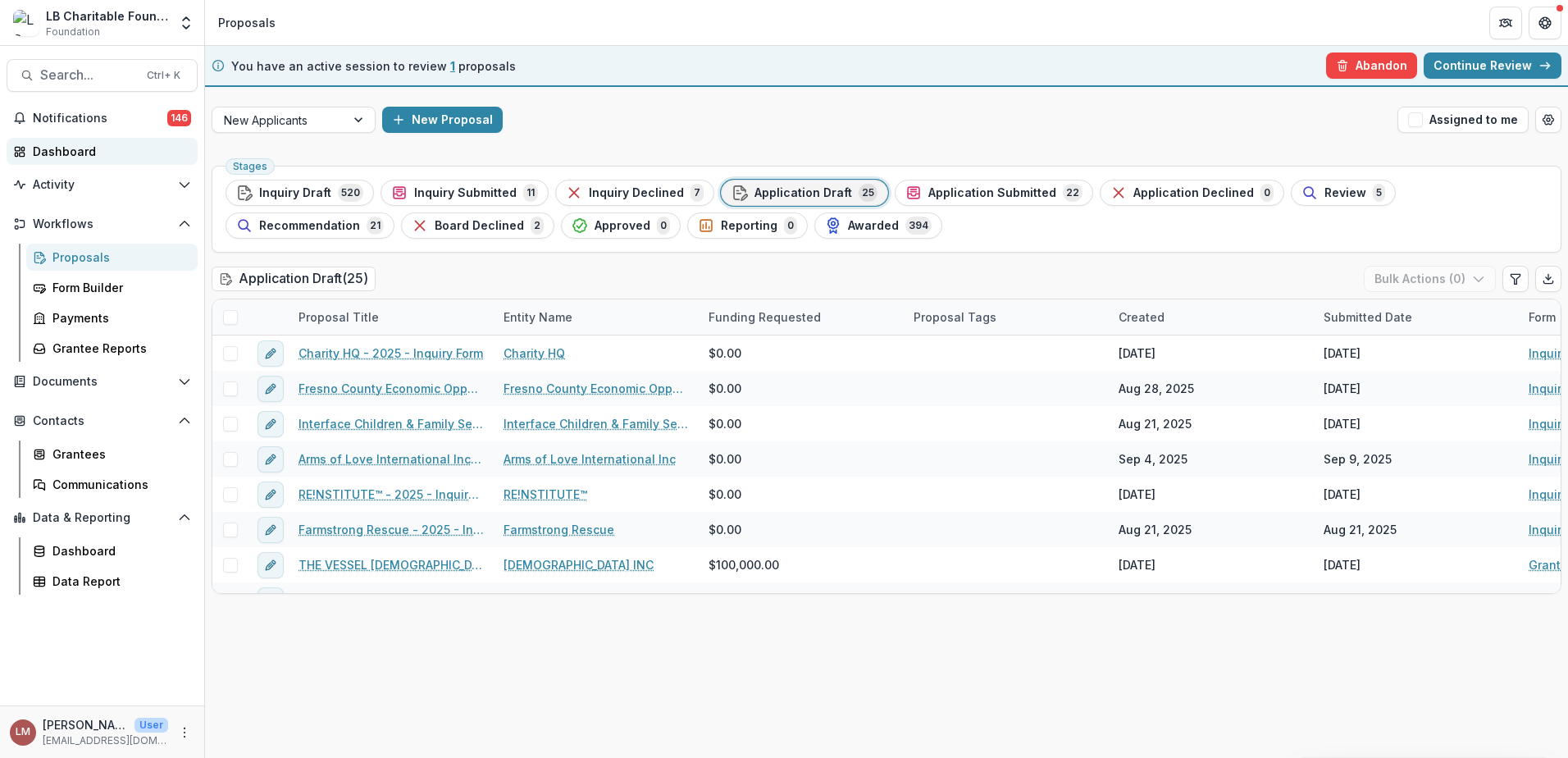
click at [70, 155] on div "Dashboard" at bounding box center [108, 151] width 152 height 17
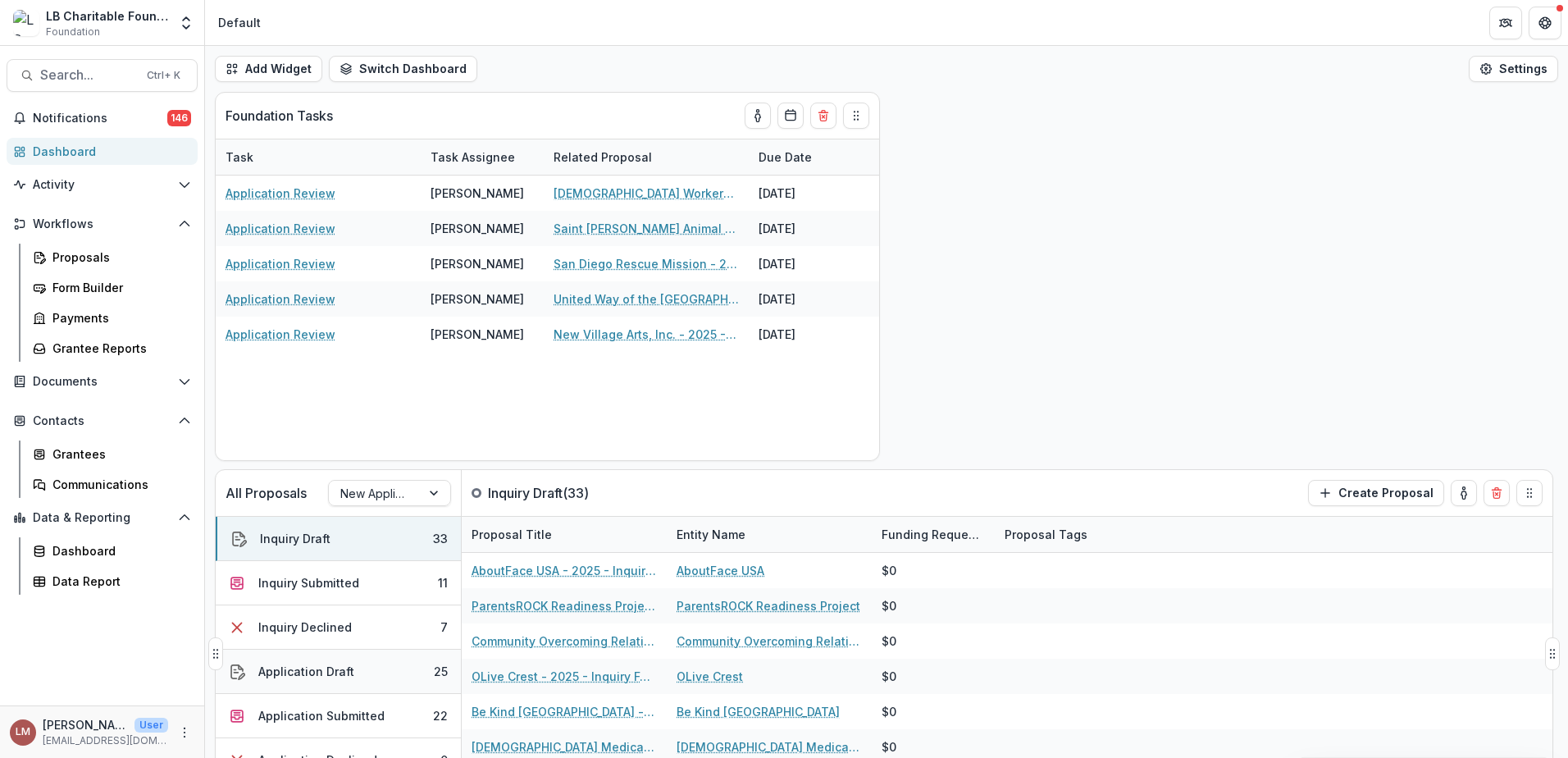
click at [316, 678] on div "Application Draft" at bounding box center [306, 671] width 96 height 17
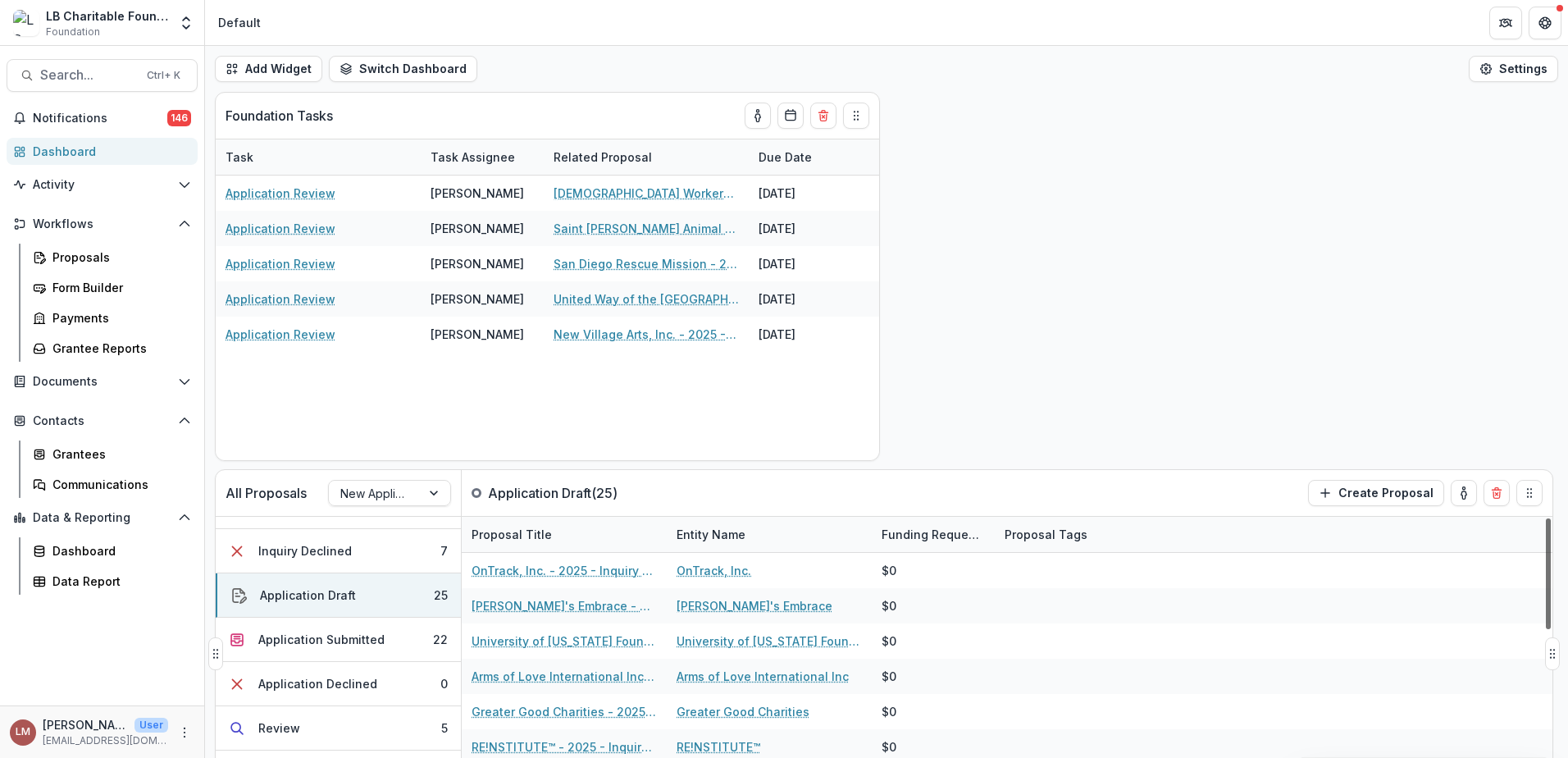
drag, startPoint x: 1549, startPoint y: 735, endPoint x: 1542, endPoint y: 519, distance: 216.1
click at [1546, 519] on div at bounding box center [1548, 574] width 5 height 111
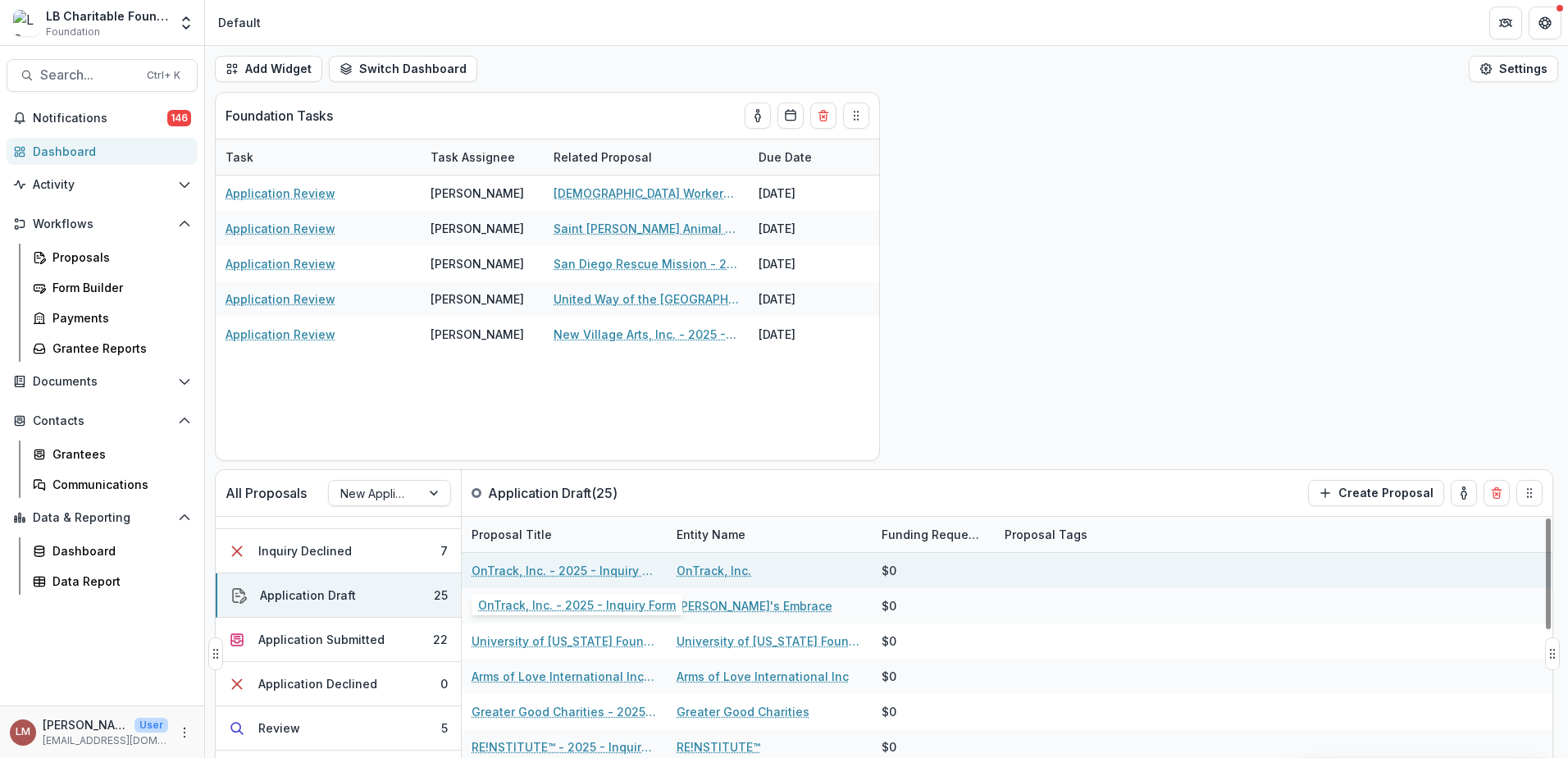
click at [485, 570] on link "OnTrack, Inc. - 2025 - Inquiry Form" at bounding box center [564, 570] width 185 height 17
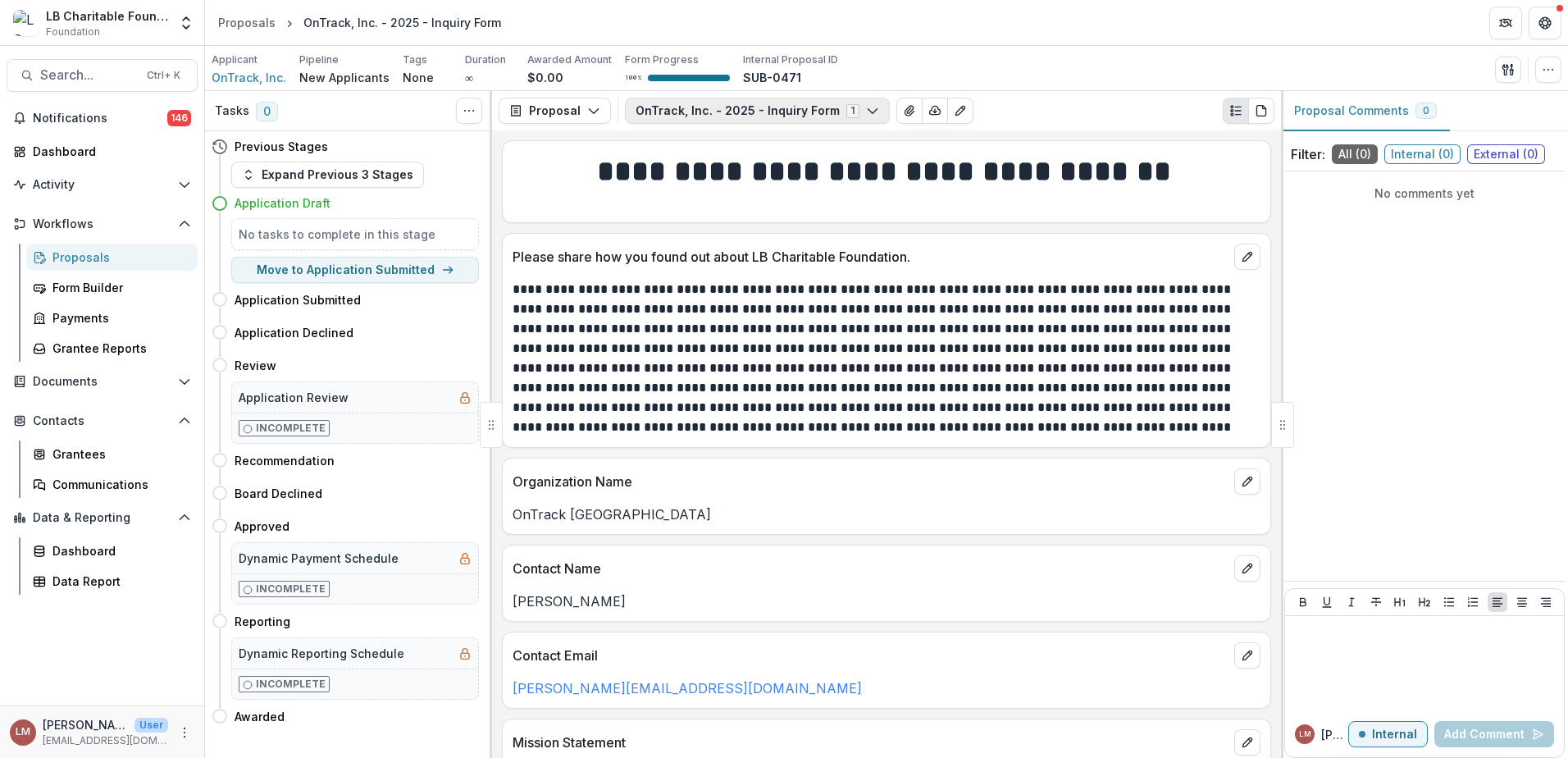
click at [866, 115] on icon "button" at bounding box center [872, 111] width 13 height 13
click at [903, 114] on icon "View Attached Files" at bounding box center [909, 111] width 13 height 13
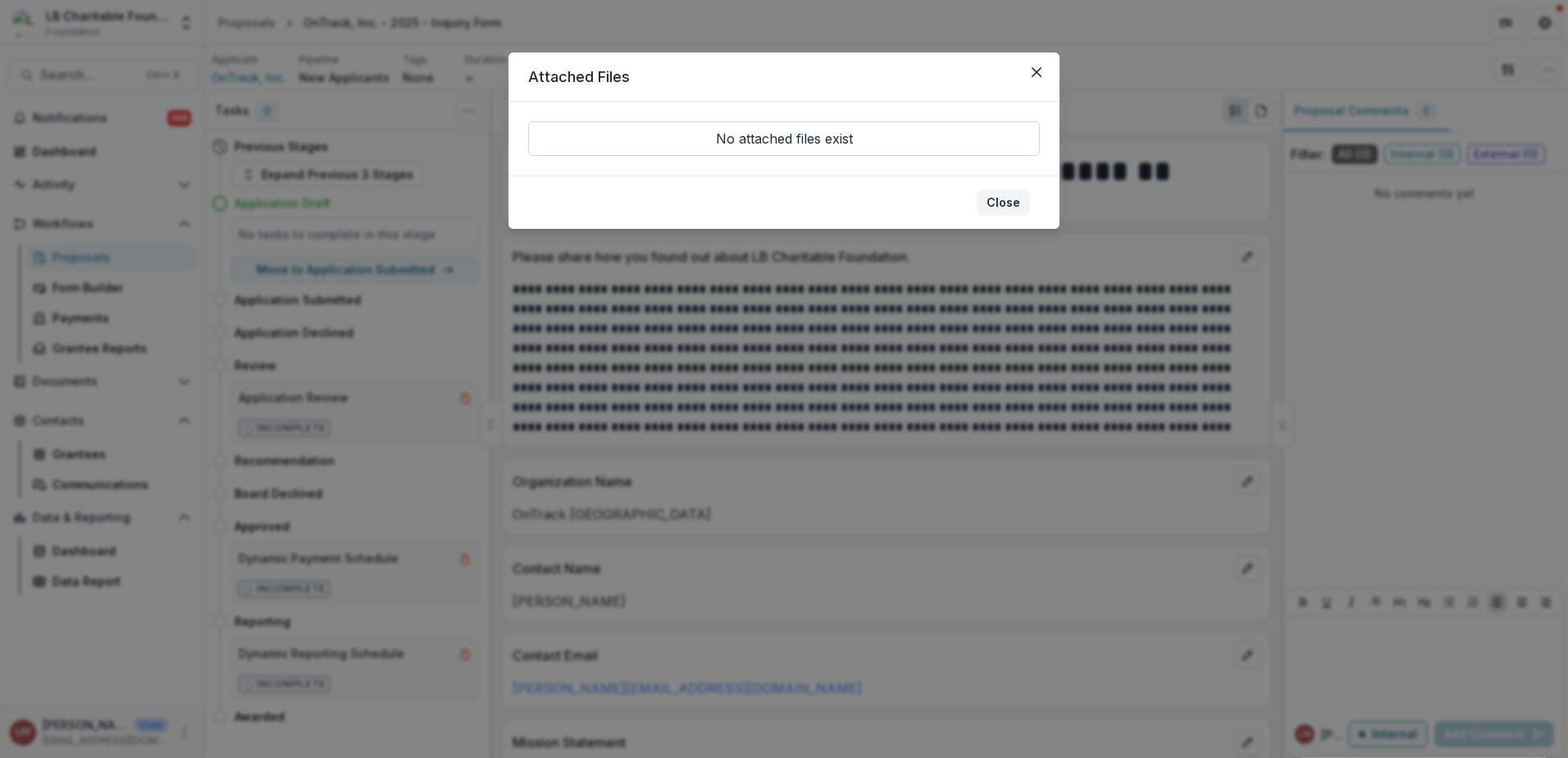
click at [1003, 206] on button "Close" at bounding box center [1003, 203] width 54 height 26
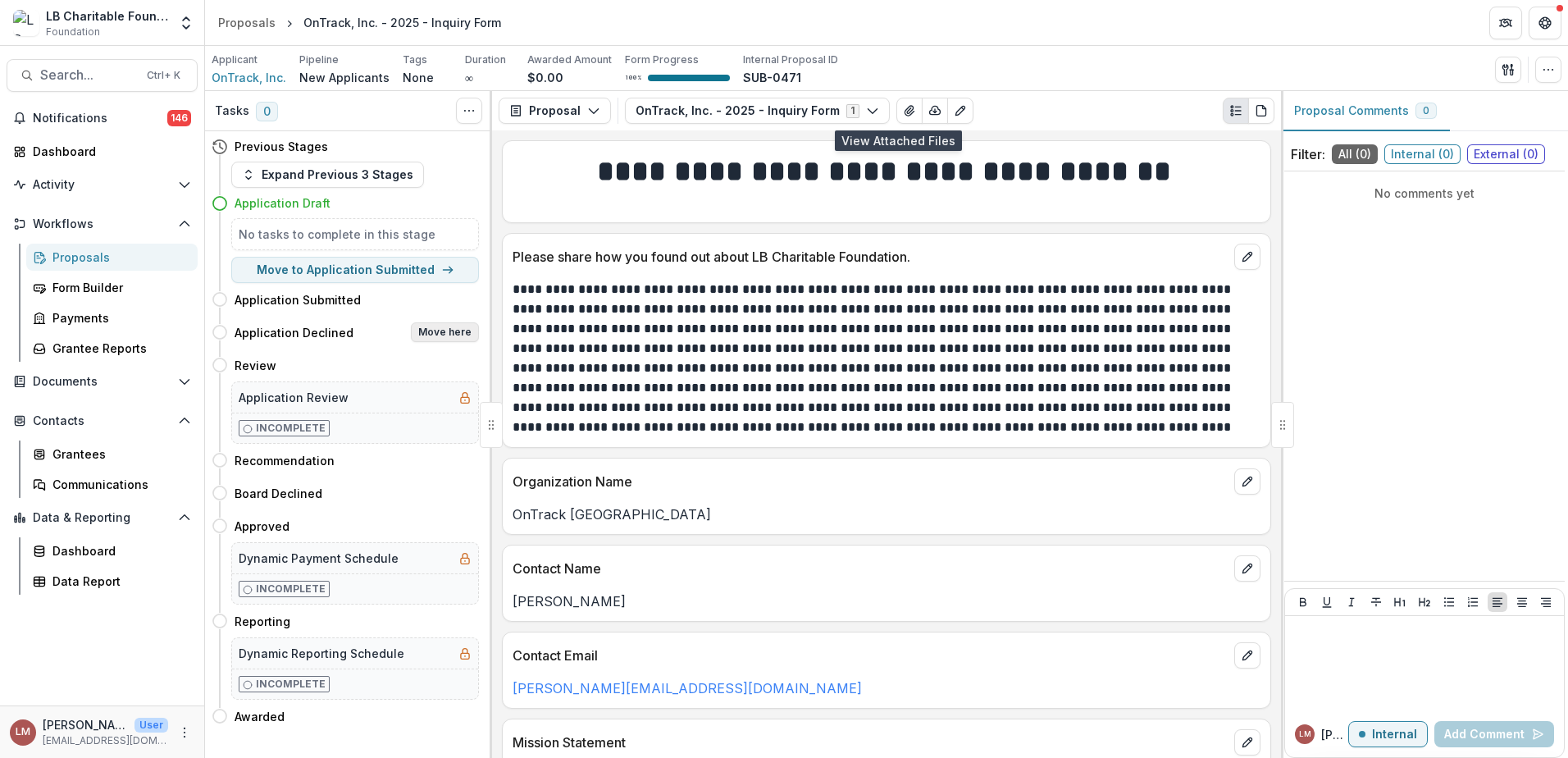
click at [432, 335] on button "Move here" at bounding box center [444, 333] width 68 height 20
select select "**********"
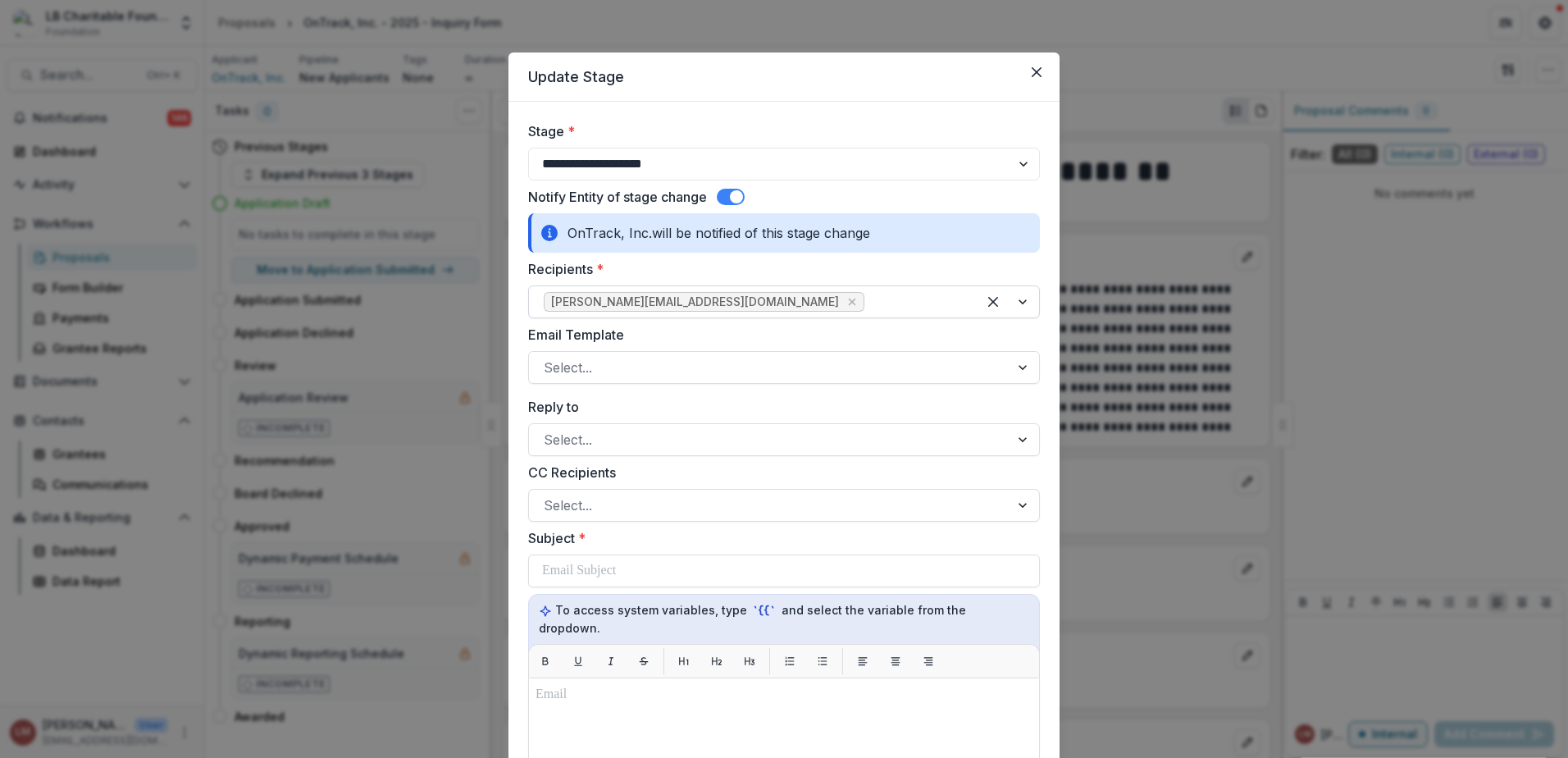
click at [1020, 305] on div at bounding box center [1007, 302] width 63 height 31
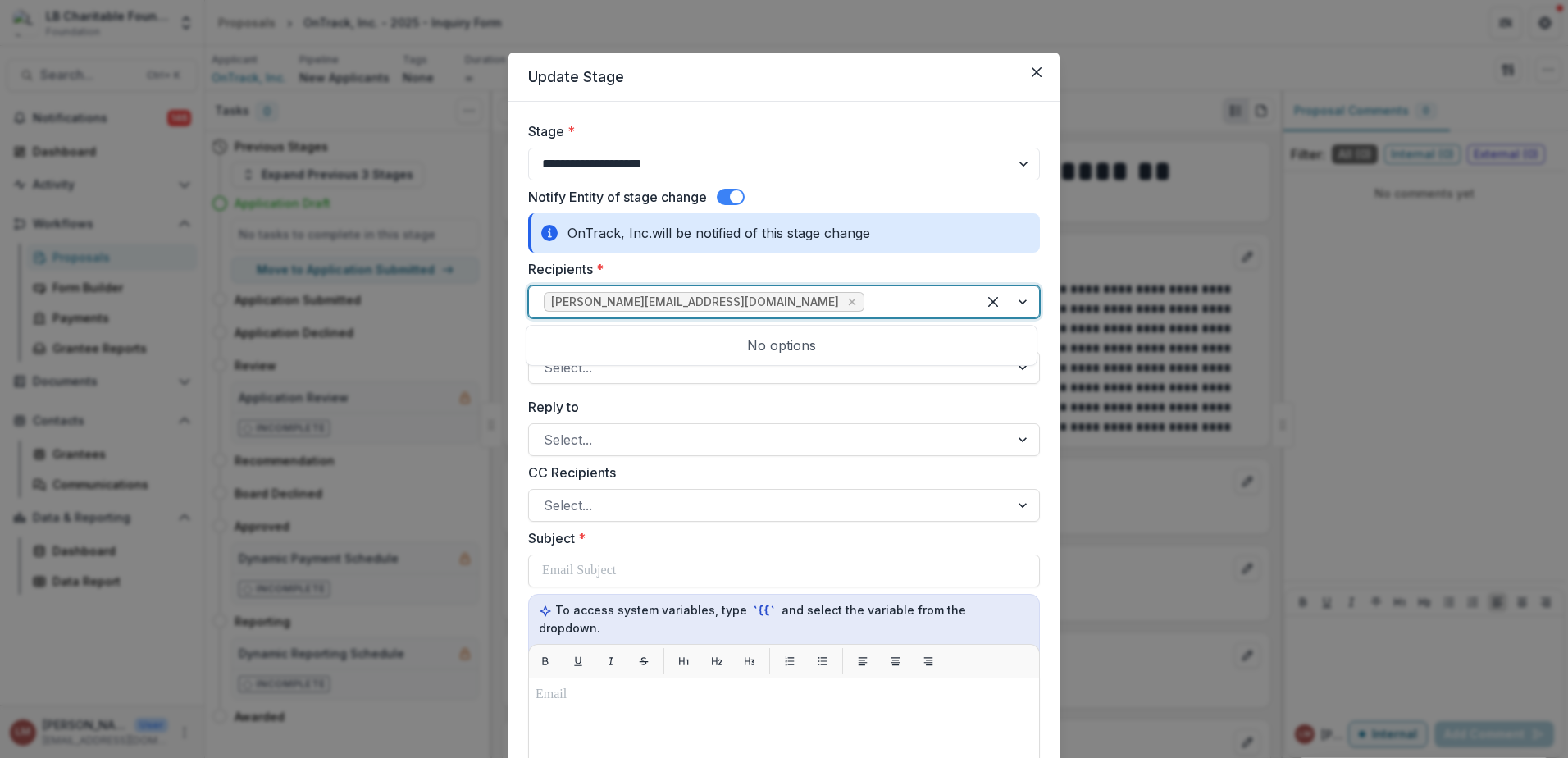
click at [1020, 305] on div at bounding box center [1007, 302] width 63 height 31
click at [1033, 74] on icon "Close" at bounding box center [1037, 72] width 10 height 10
